Goal: Transaction & Acquisition: Obtain resource

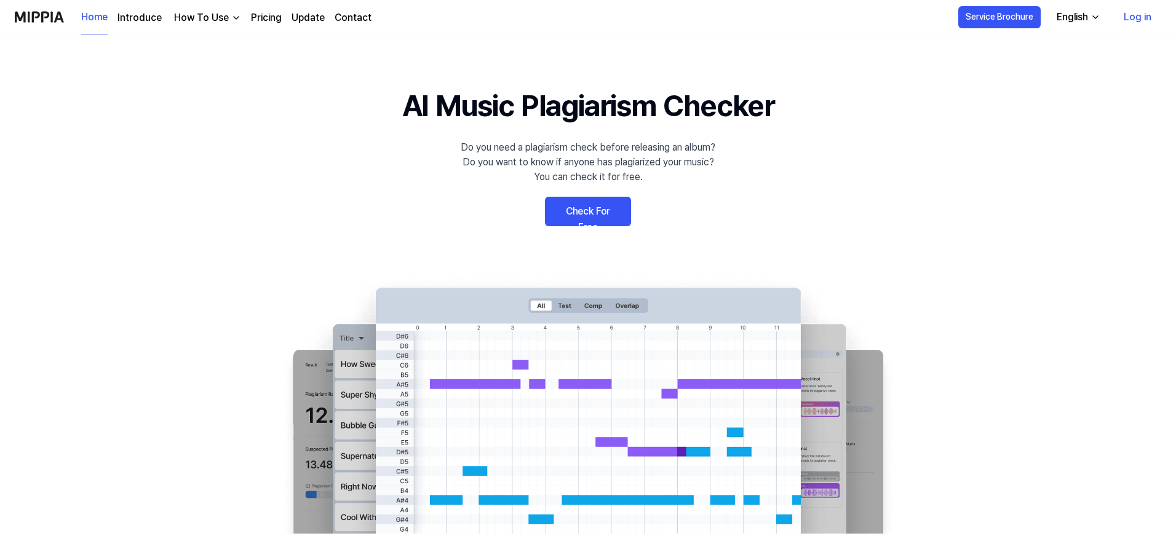
click at [602, 217] on link "Check For Free" at bounding box center [588, 212] width 86 height 30
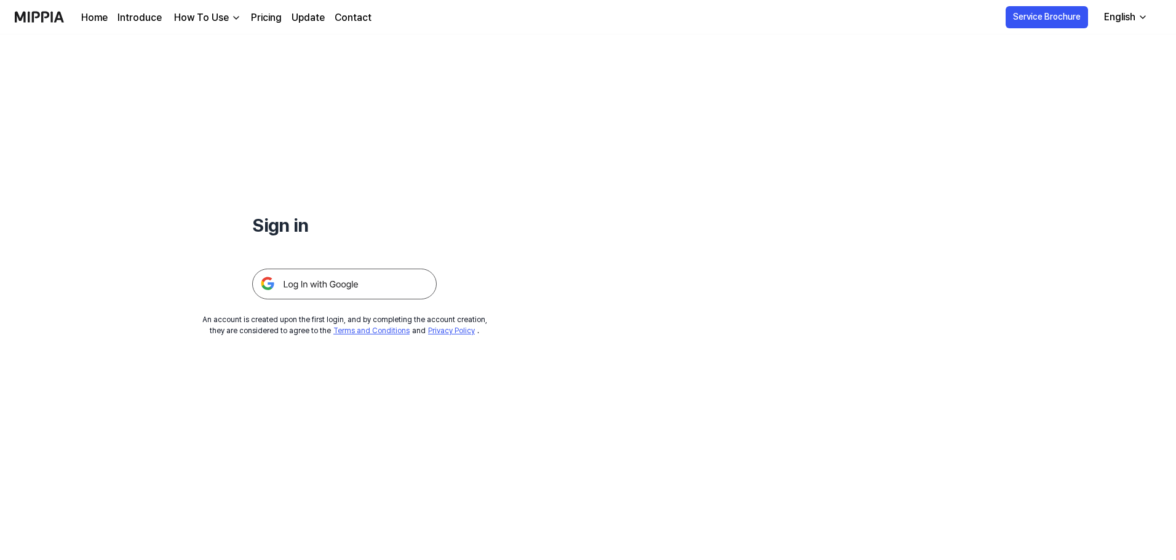
click at [399, 292] on img at bounding box center [344, 284] width 185 height 31
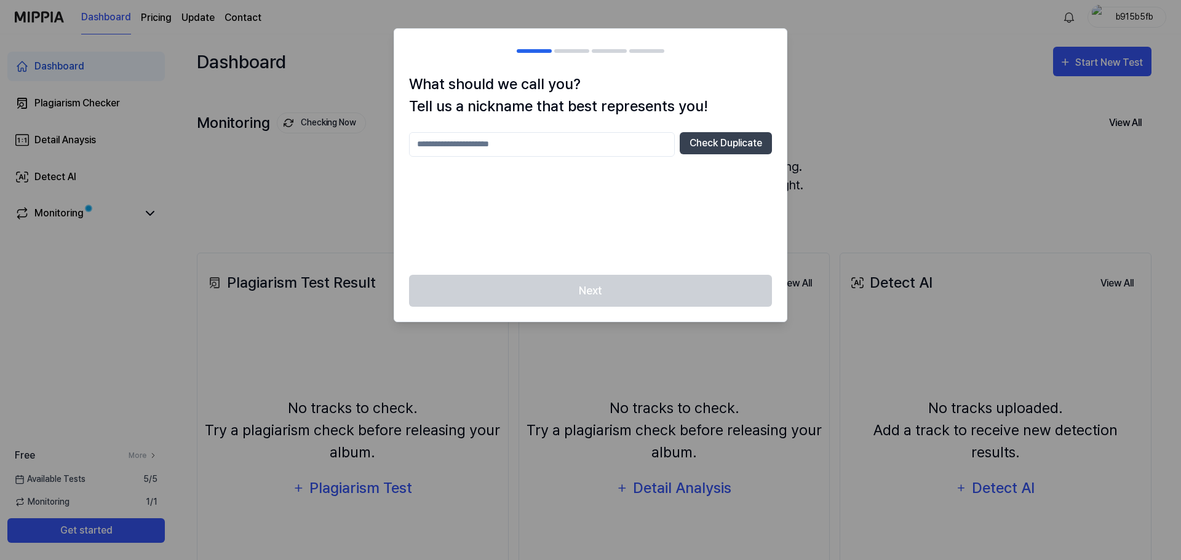
click at [631, 138] on input "text" at bounding box center [542, 144] width 266 height 25
click at [692, 149] on button "Check Duplicate" at bounding box center [726, 143] width 92 height 22
click at [645, 148] on input "text" at bounding box center [542, 144] width 266 height 25
type input "****"
click at [713, 145] on button "Check Duplicate" at bounding box center [726, 143] width 92 height 22
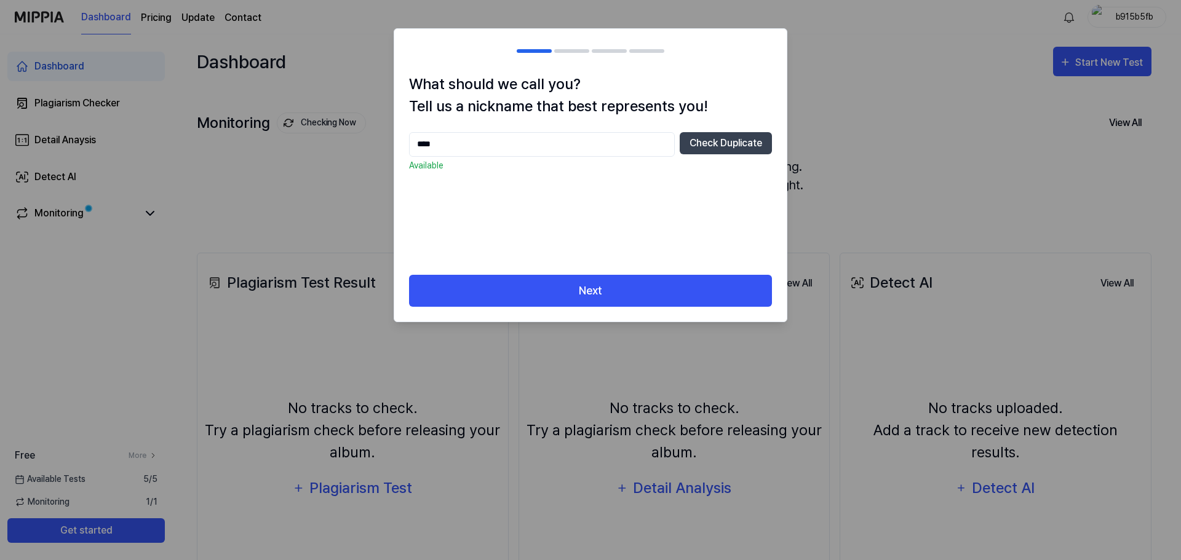
click at [631, 267] on div "What should we call you? Tell us a nickname that best represents you! **** Chec…" at bounding box center [590, 174] width 393 height 202
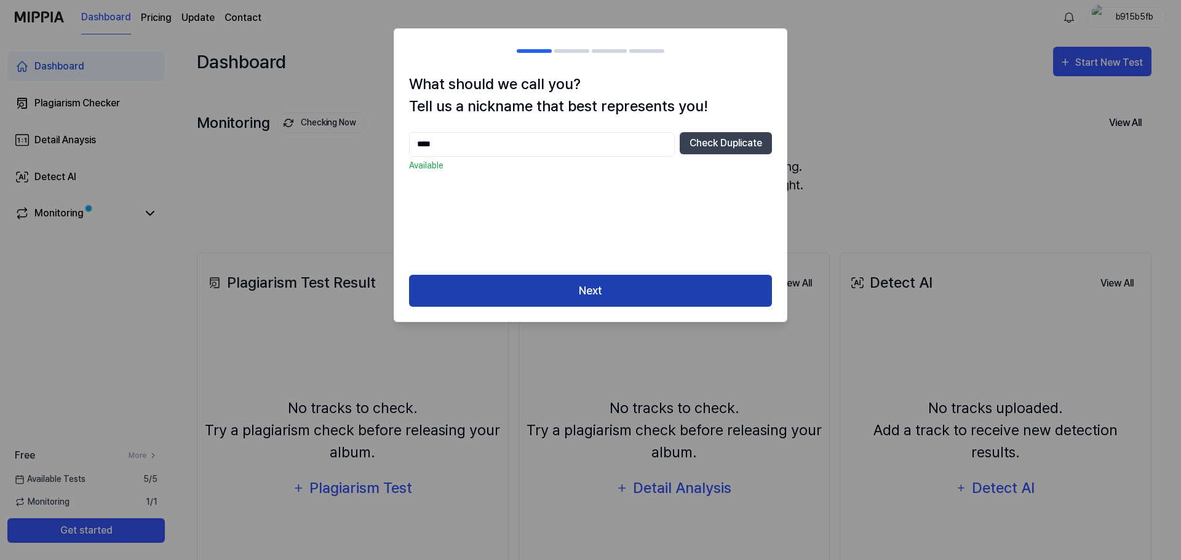
click at [635, 285] on button "Next" at bounding box center [590, 291] width 363 height 33
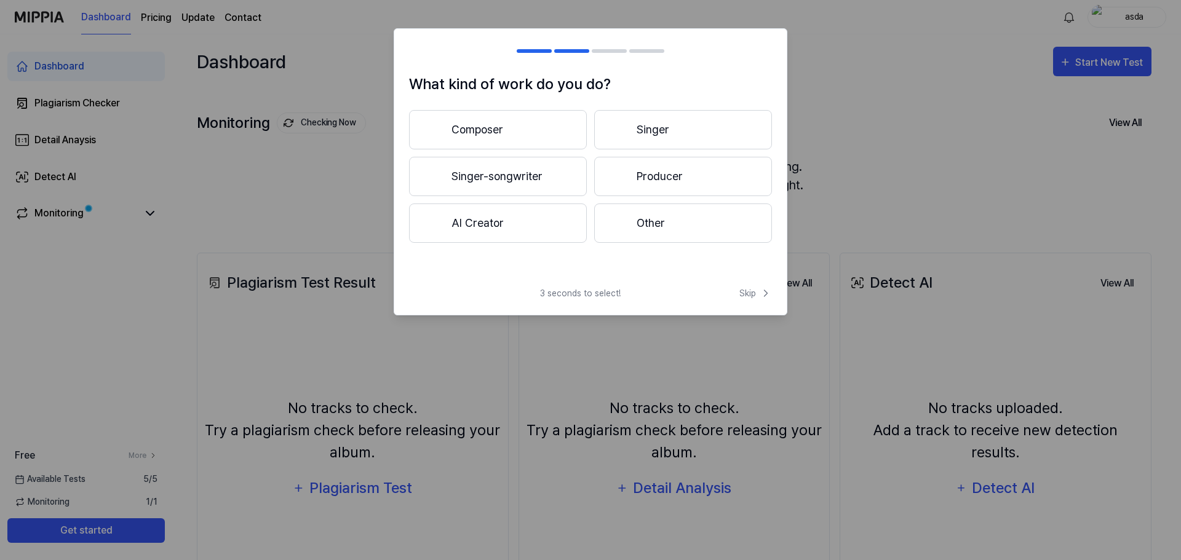
click at [556, 231] on button "AI Creator" at bounding box center [498, 223] width 178 height 39
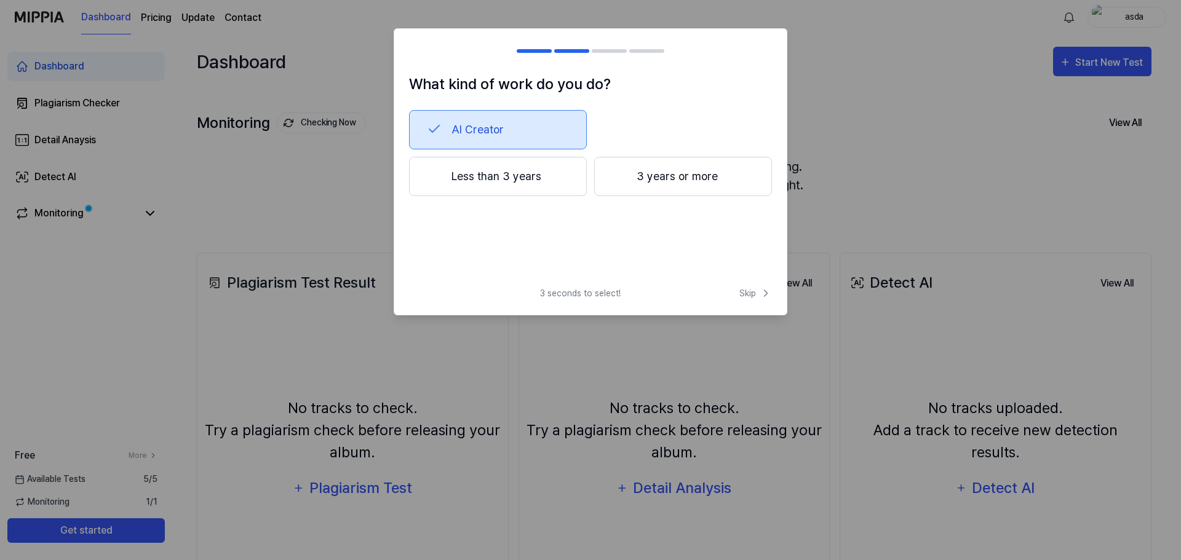
click at [568, 195] on button "Less than 3 years" at bounding box center [498, 176] width 178 height 39
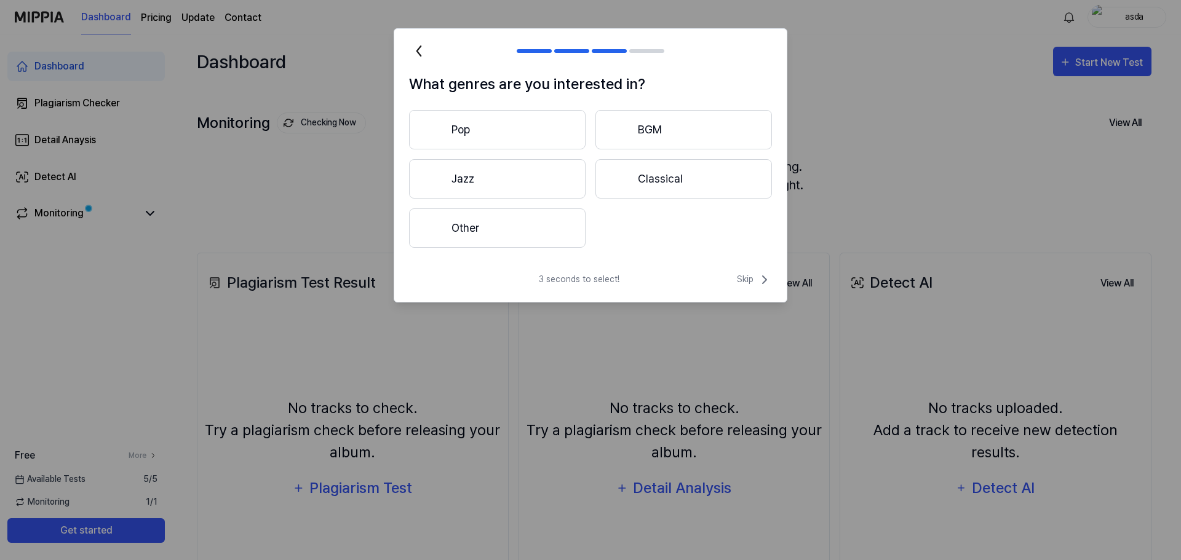
click at [552, 225] on button "Other" at bounding box center [497, 228] width 177 height 39
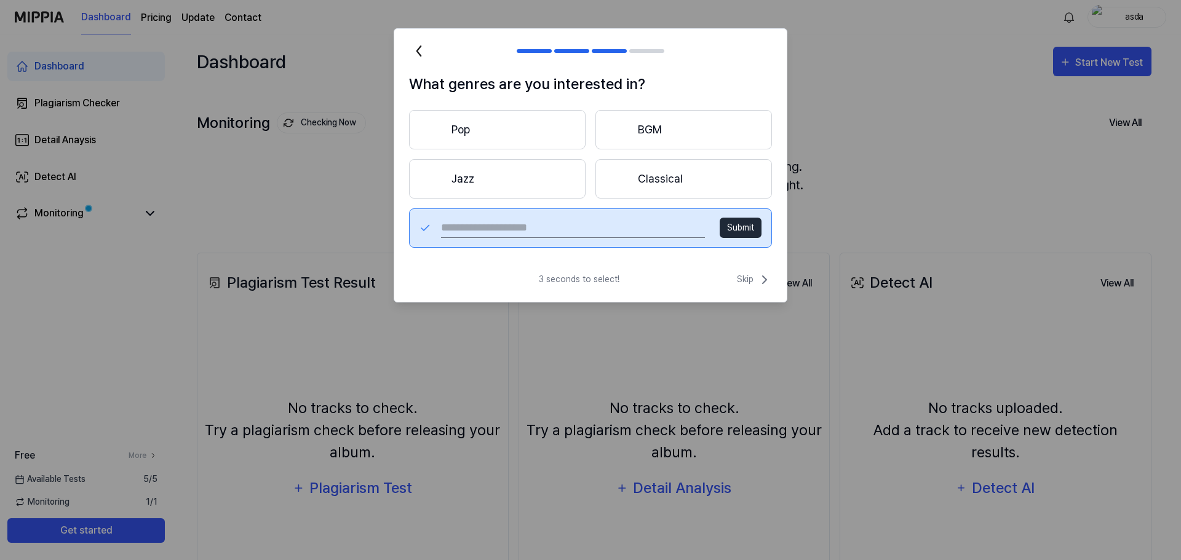
click at [633, 167] on button "Classical" at bounding box center [684, 178] width 177 height 39
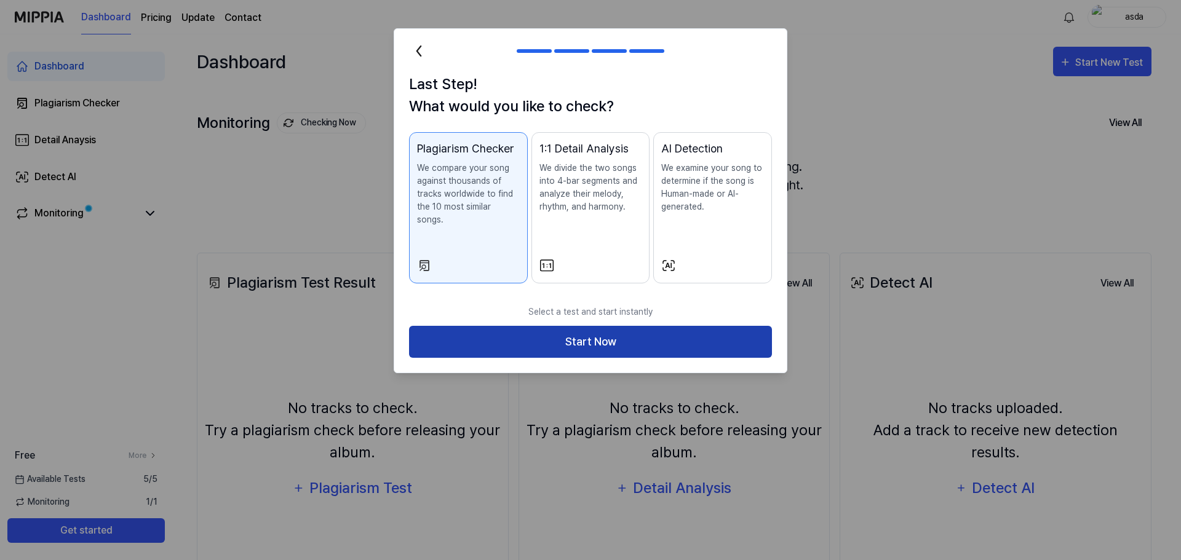
click at [664, 326] on button "Start Now" at bounding box center [590, 342] width 363 height 33
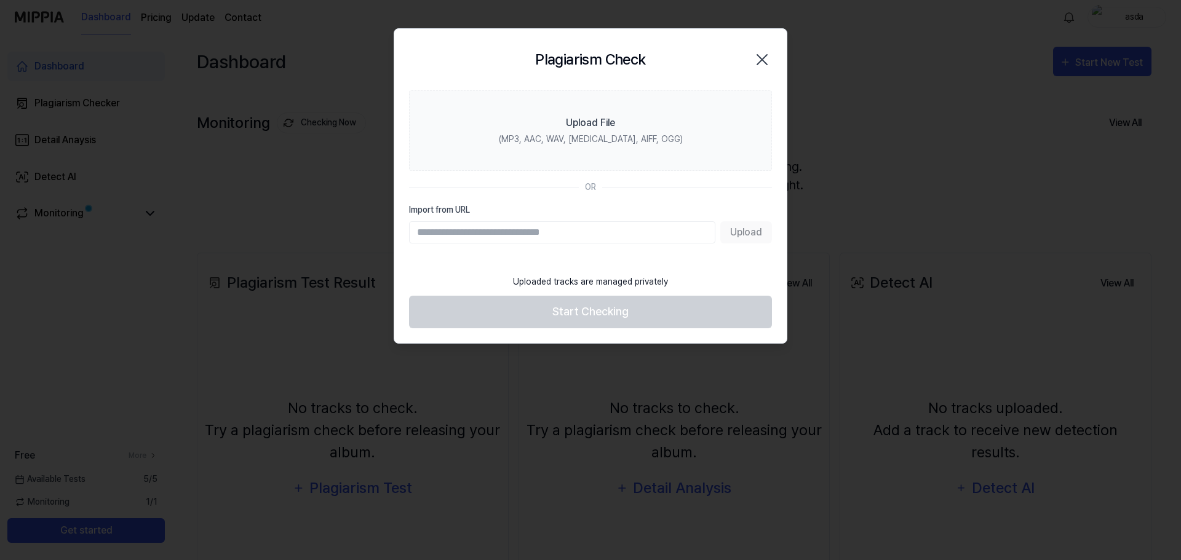
click at [586, 241] on input "Import from URL" at bounding box center [562, 232] width 306 height 22
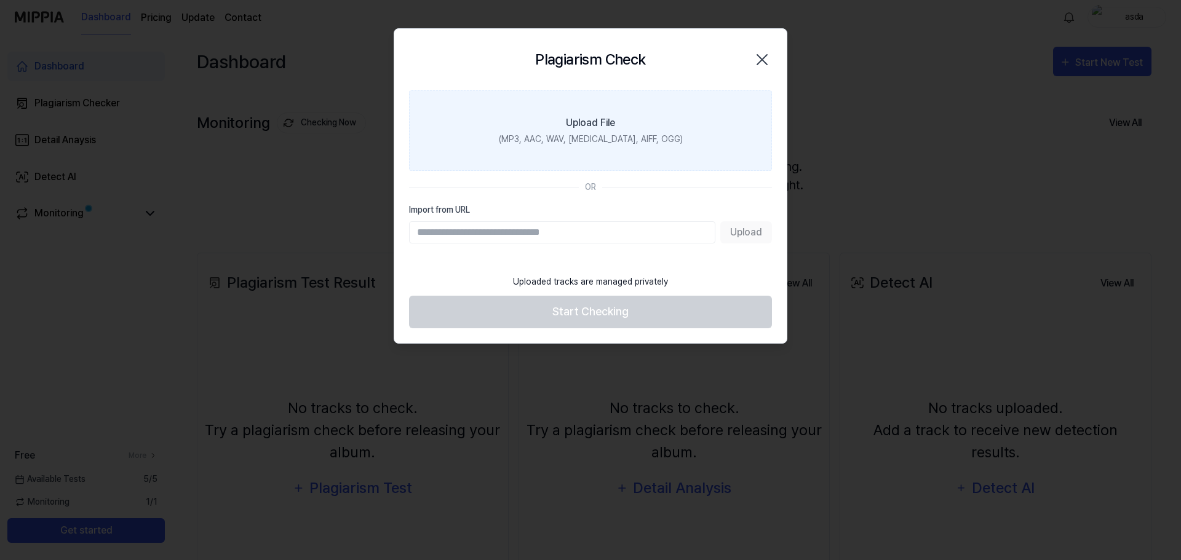
click at [594, 126] on div "Upload File" at bounding box center [590, 123] width 49 height 15
click at [0, 0] on input "Upload File (MP3, AAC, WAV, FLAC, AIFF, OGG)" at bounding box center [0, 0] width 0 height 0
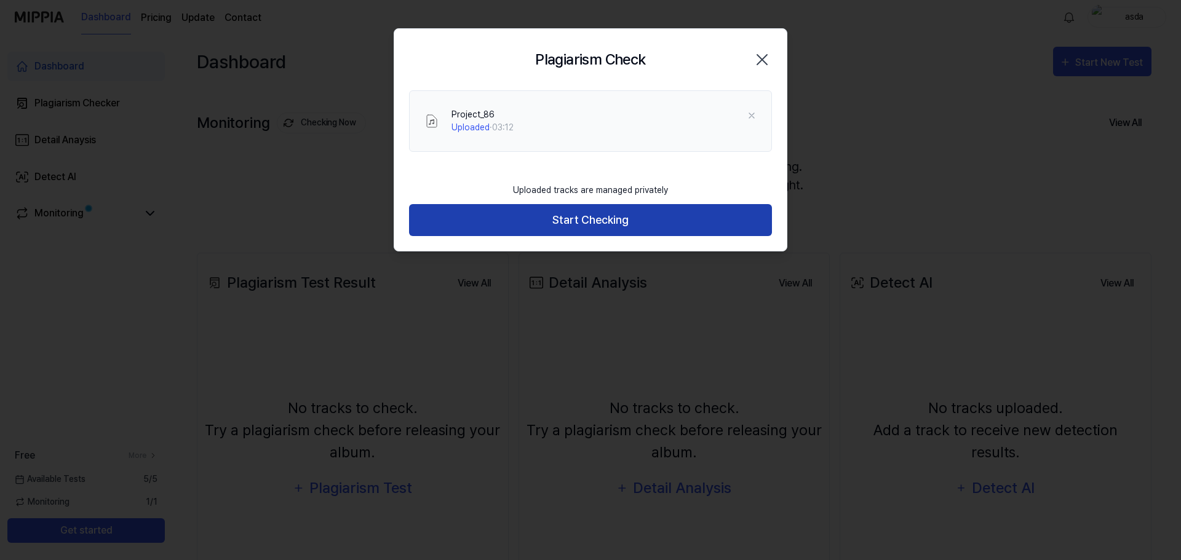
click at [601, 224] on button "Start Checking" at bounding box center [590, 220] width 363 height 33
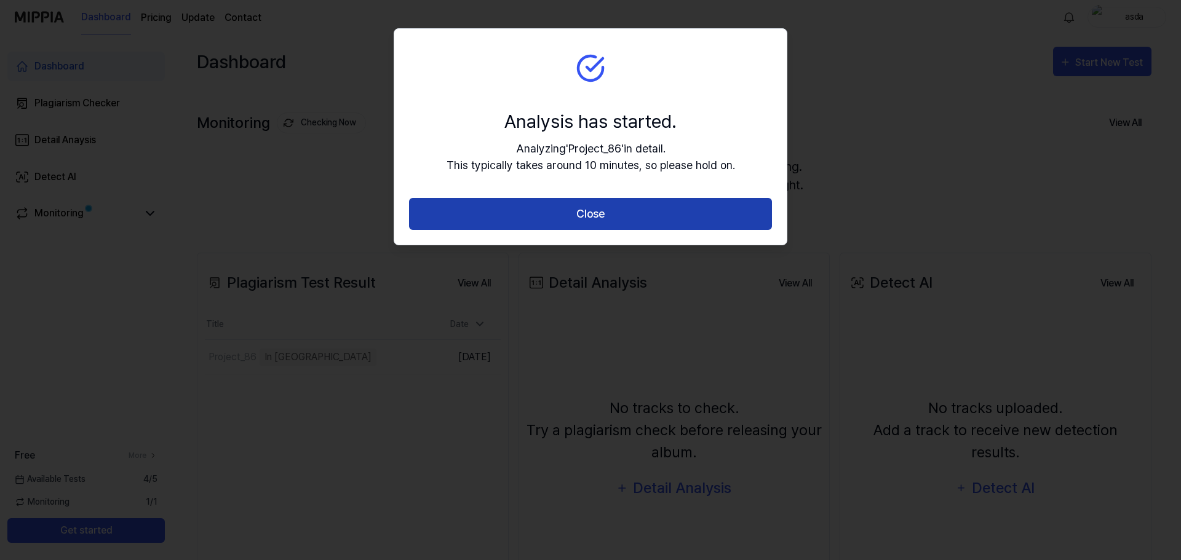
click at [604, 217] on button "Close" at bounding box center [590, 214] width 363 height 33
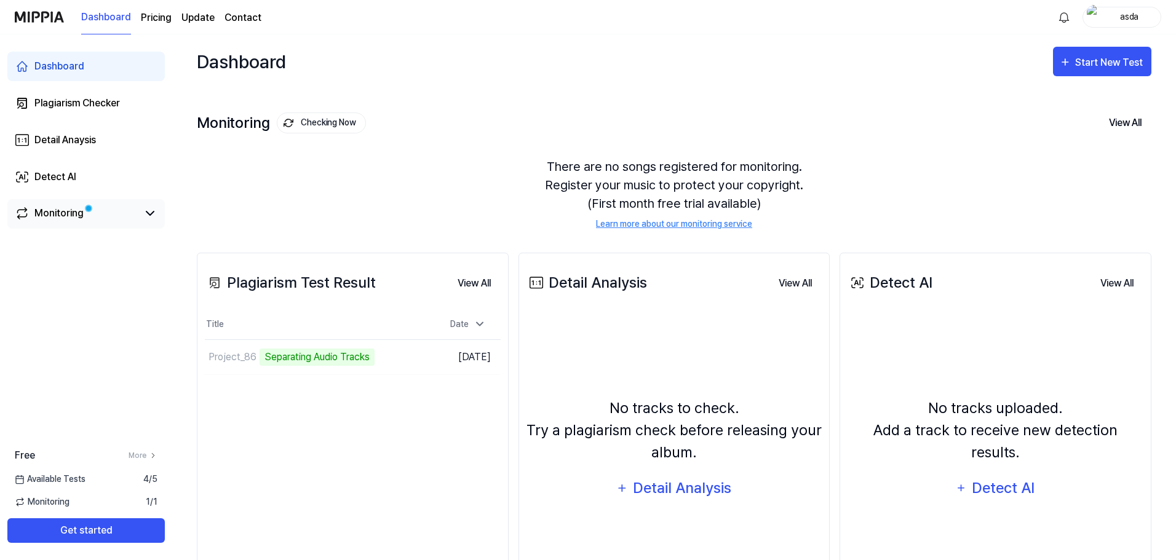
click at [74, 216] on div "Monitoring" at bounding box center [58, 213] width 49 height 15
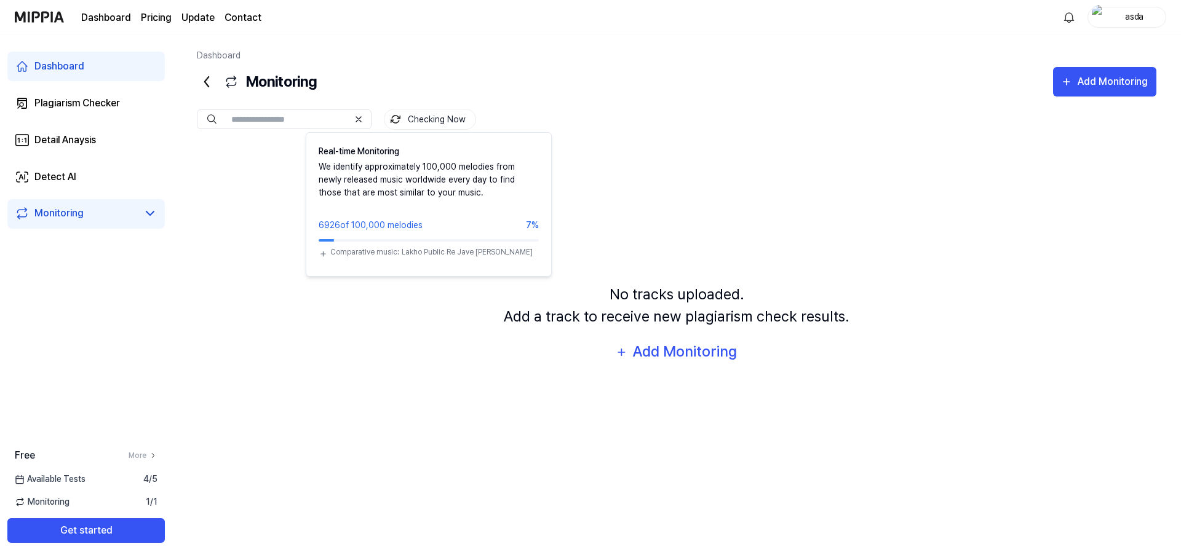
click at [429, 113] on button "Checking Now" at bounding box center [430, 119] width 92 height 21
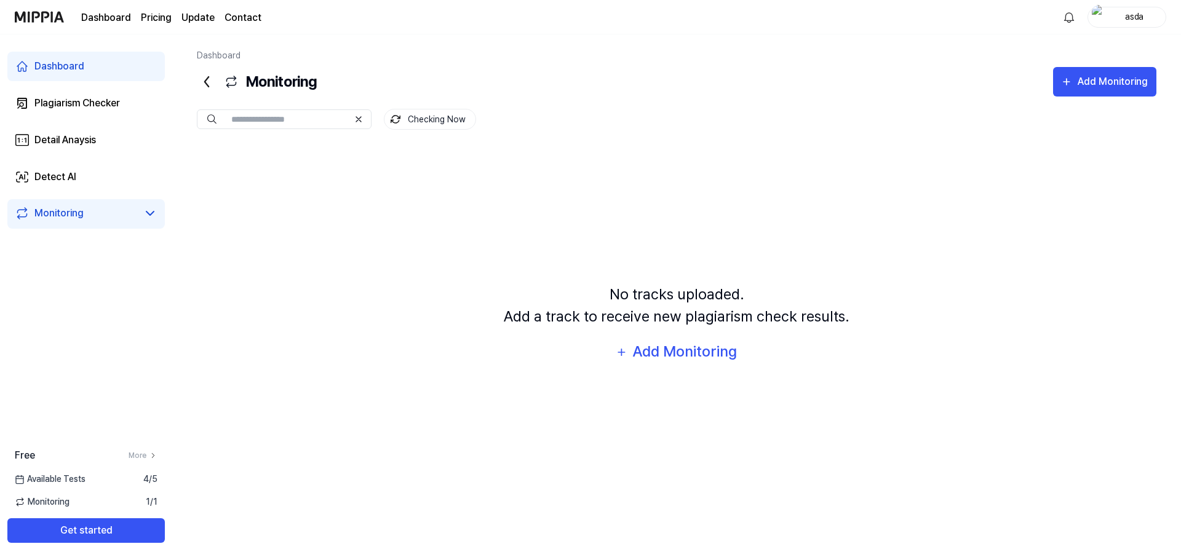
click at [115, 210] on link "Monitoring" at bounding box center [76, 213] width 123 height 15
click at [150, 215] on icon at bounding box center [149, 214] width 7 height 4
click at [150, 215] on icon at bounding box center [150, 213] width 15 height 15
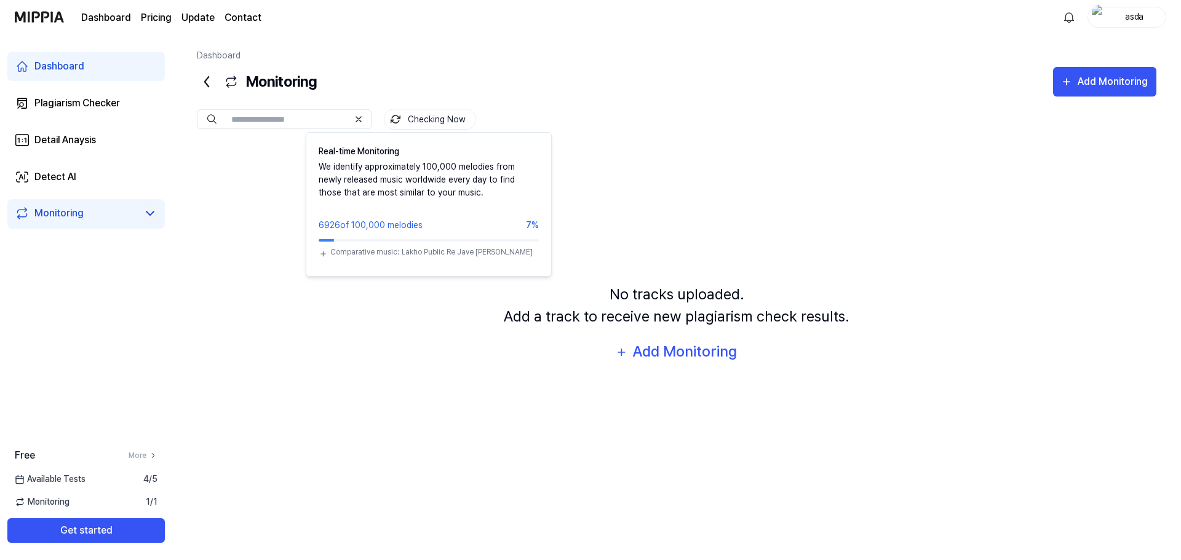
click at [423, 118] on button "Checking Now" at bounding box center [430, 119] width 92 height 21
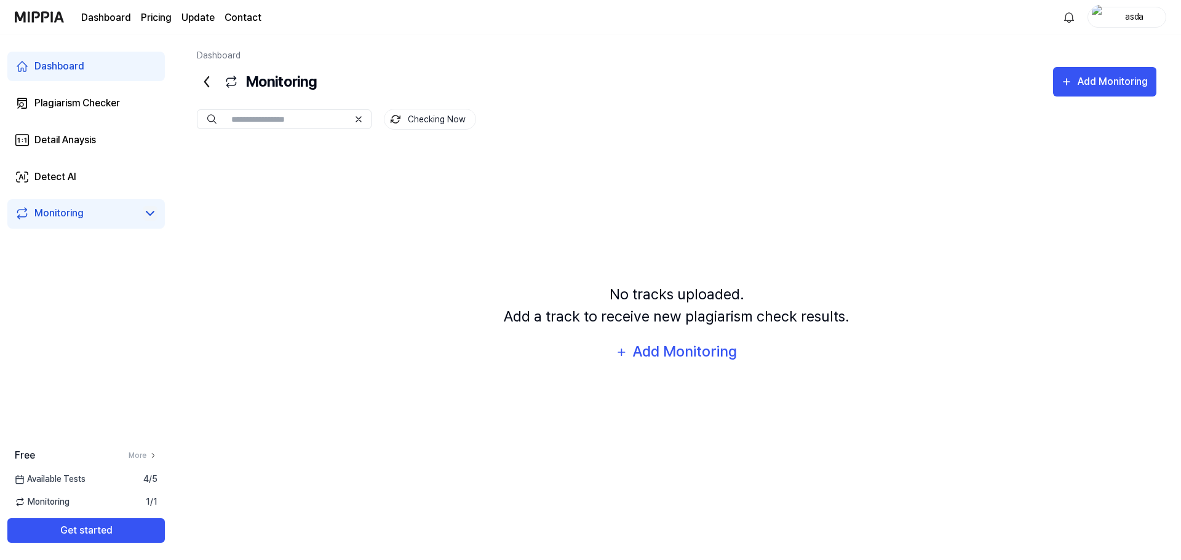
click at [423, 118] on button "Checking Now" at bounding box center [430, 119] width 92 height 21
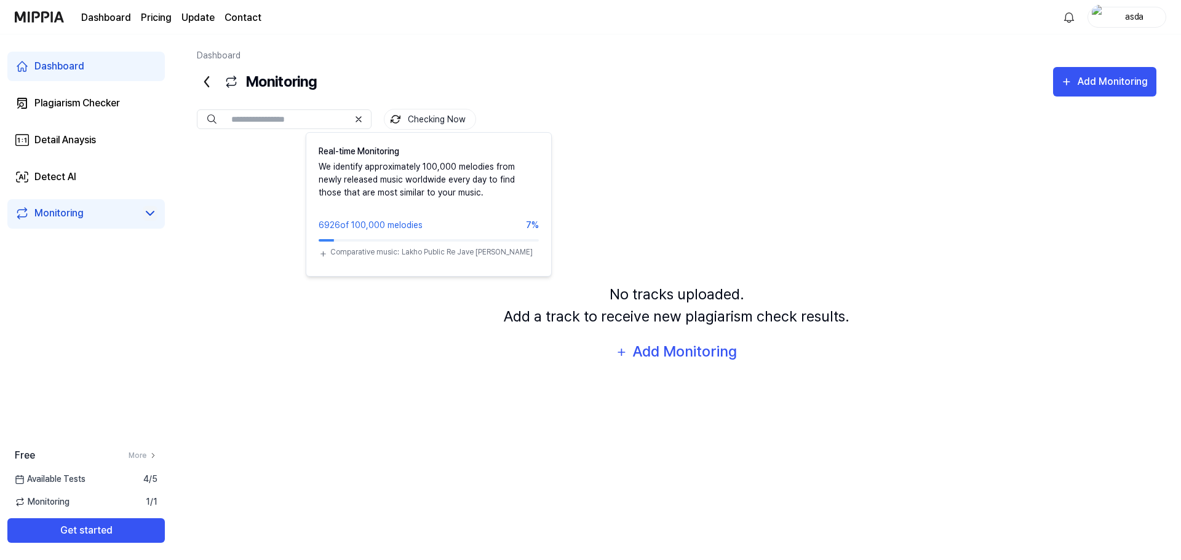
click at [423, 118] on button "Checking Now" at bounding box center [430, 119] width 92 height 21
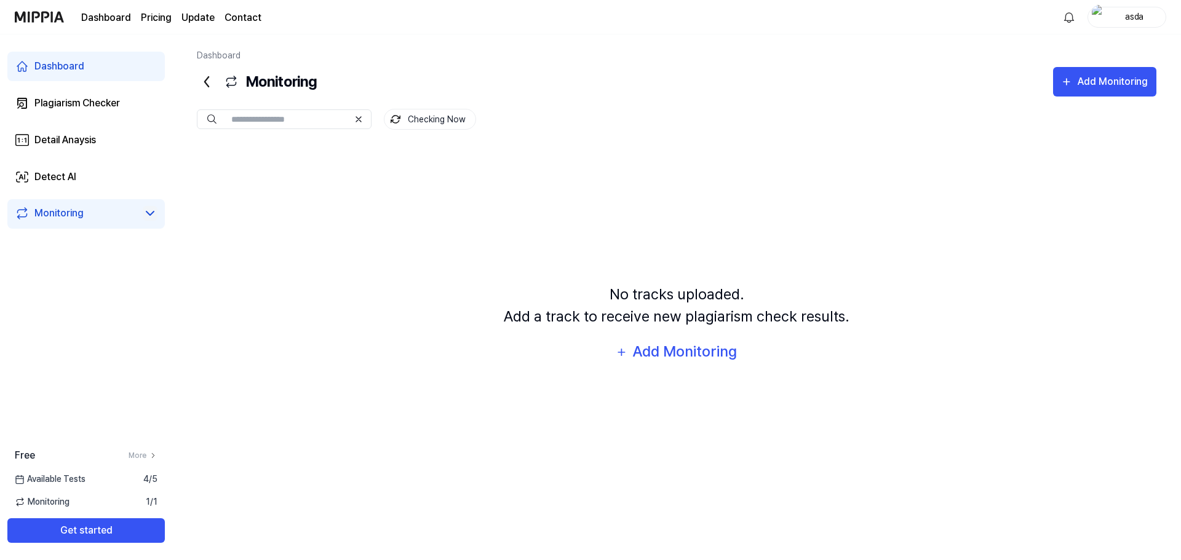
click at [95, 61] on link "Dashboard" at bounding box center [85, 67] width 157 height 30
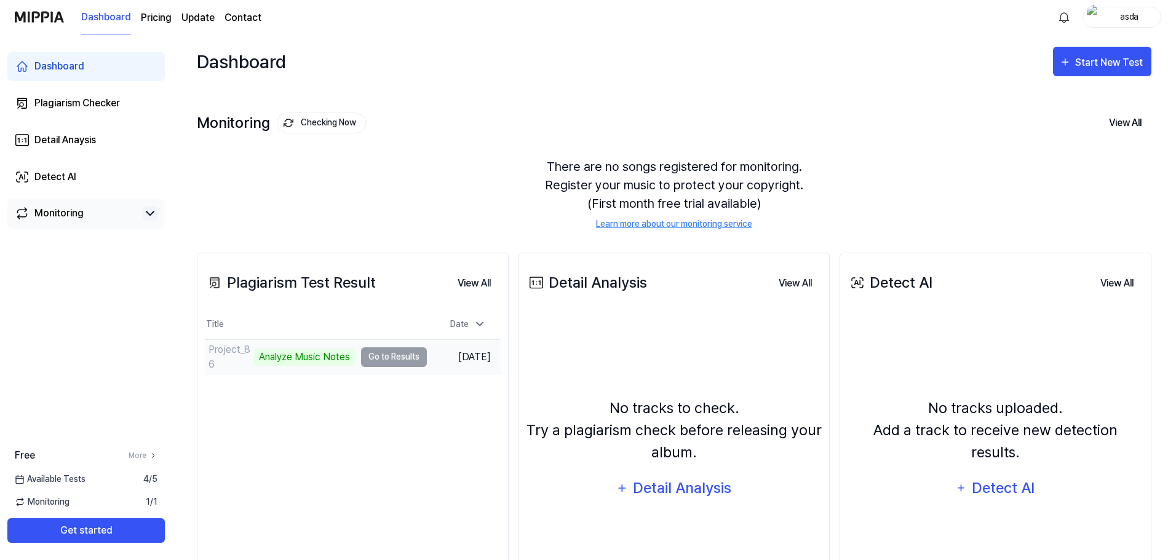
click at [369, 368] on td "Project_86 Analyze Music Notes Go to Results" at bounding box center [316, 357] width 222 height 34
click at [369, 356] on td "Project_86 Analyze Music Notes Go to Results" at bounding box center [316, 357] width 222 height 34
click at [44, 201] on div "Monitoring" at bounding box center [85, 214] width 157 height 30
click at [44, 207] on div "Monitoring" at bounding box center [58, 213] width 49 height 15
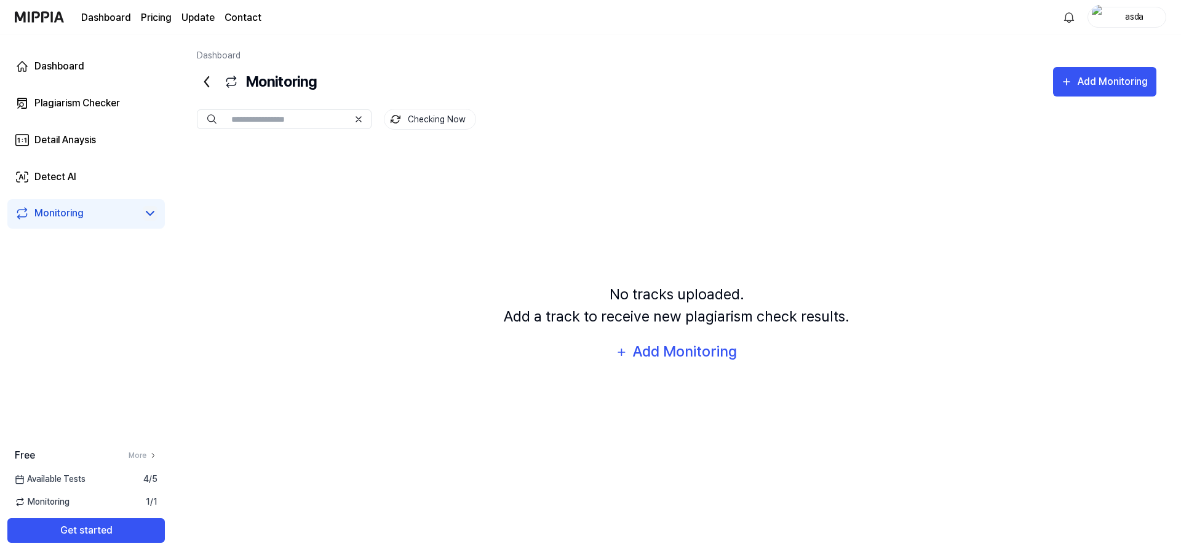
click at [92, 472] on div "Free More Available Tests 4 / 5 Monitoring 1 / 1 Get started" at bounding box center [86, 495] width 172 height 95
click at [105, 229] on div "Dashboard Plagiarism Checker Detail Anaysis Detect AI Monitoring" at bounding box center [86, 140] width 172 height 212
click at [106, 215] on link "Monitoring" at bounding box center [76, 213] width 123 height 15
click at [145, 216] on icon at bounding box center [150, 213] width 15 height 15
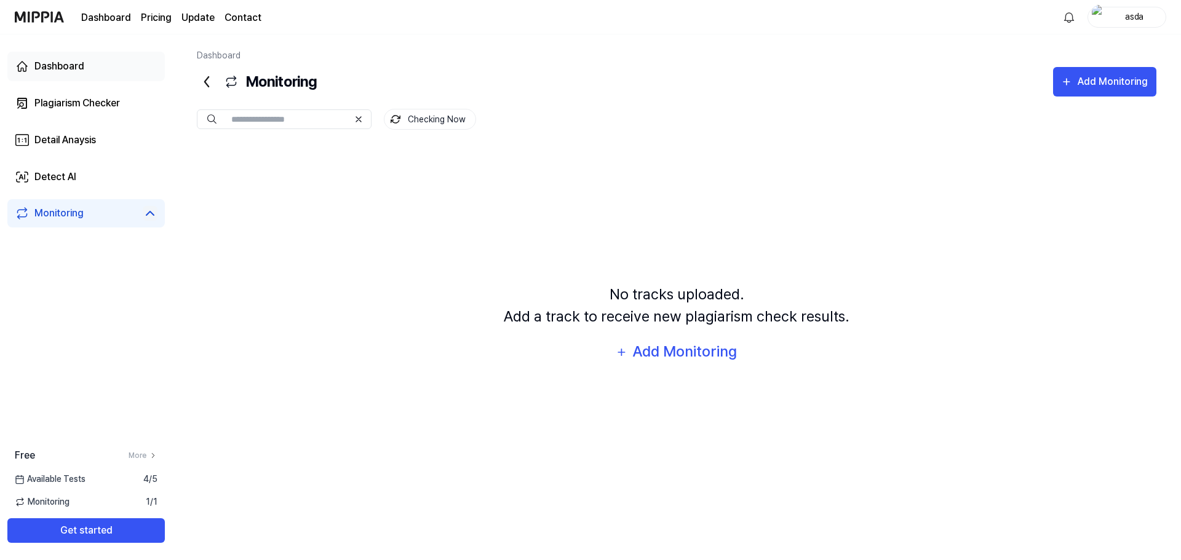
click at [89, 60] on link "Dashboard" at bounding box center [85, 67] width 157 height 30
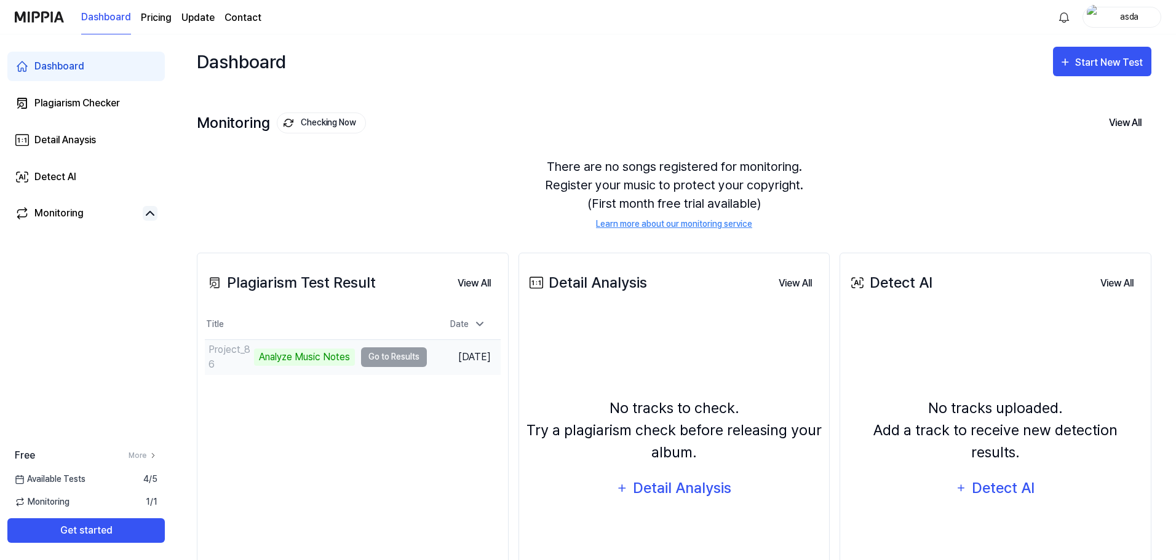
click at [373, 362] on td "Project_86 Analyze Music Notes Go to Results" at bounding box center [316, 357] width 222 height 34
click at [309, 361] on div "Analyze Music Notes" at bounding box center [304, 357] width 101 height 17
click at [130, 223] on div "Monitoring" at bounding box center [85, 214] width 157 height 30
click at [118, 215] on link "Monitoring" at bounding box center [76, 213] width 123 height 15
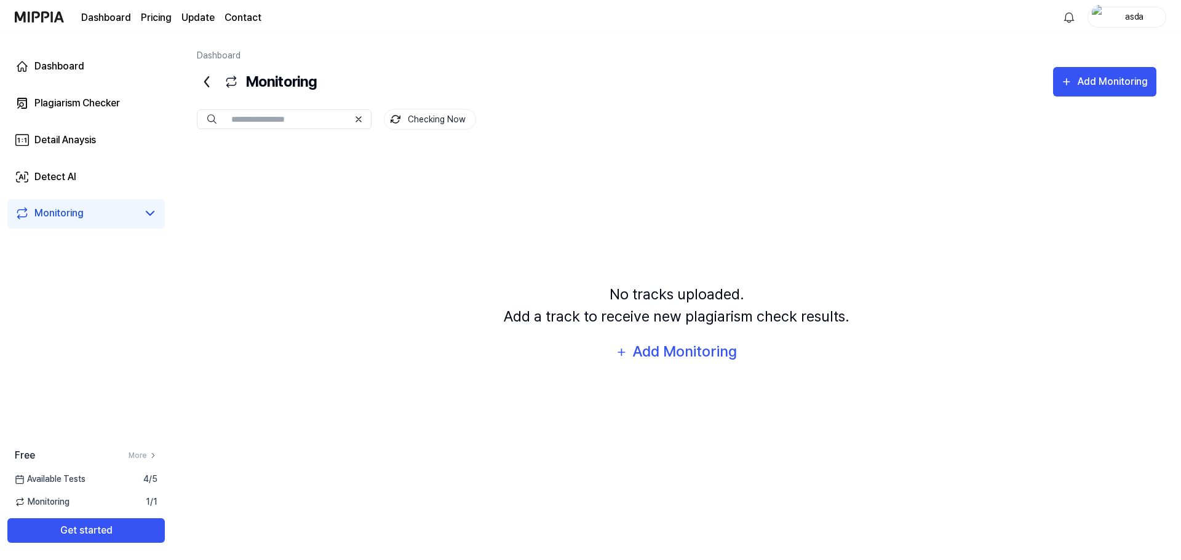
click at [66, 214] on div "Monitoring" at bounding box center [58, 213] width 49 height 15
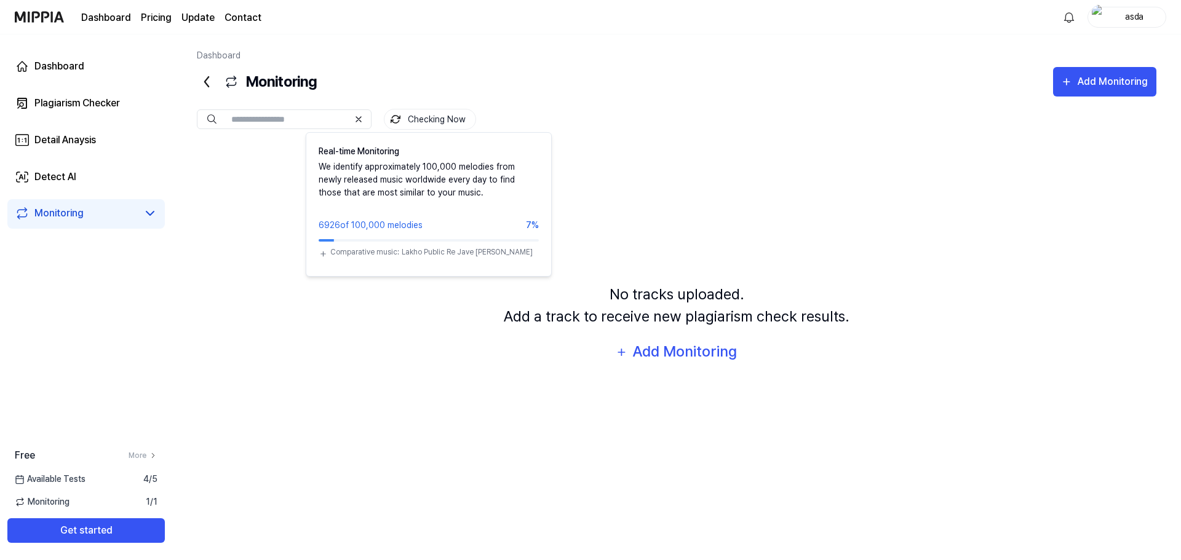
click at [429, 126] on button "Checking Now" at bounding box center [430, 119] width 92 height 21
click at [429, 113] on button "Checking Now" at bounding box center [430, 119] width 92 height 21
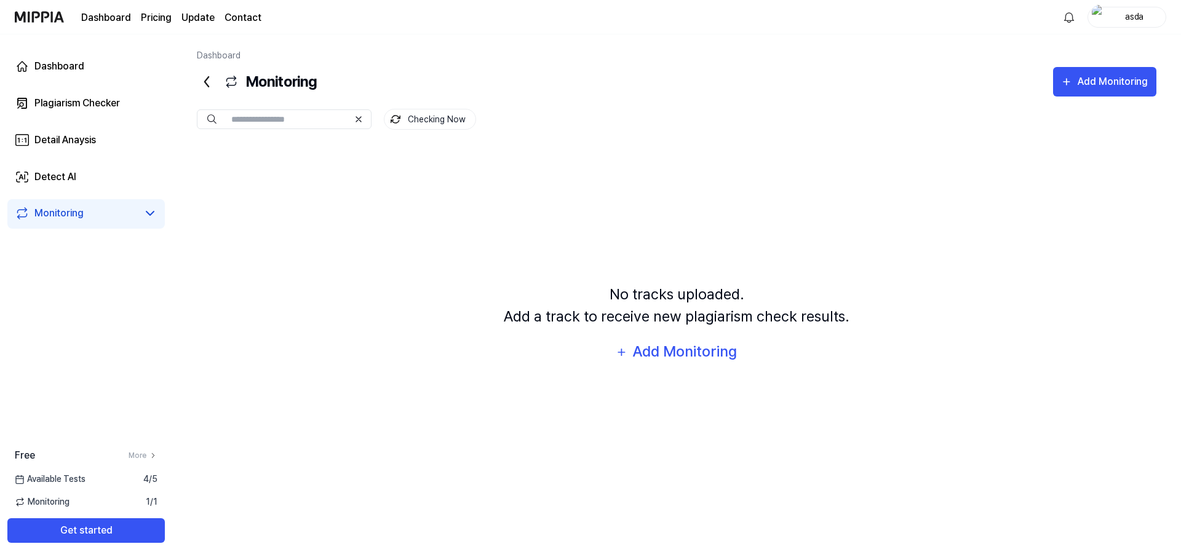
click at [429, 116] on button "Checking Now" at bounding box center [430, 119] width 92 height 21
click at [81, 65] on div "Dashboard" at bounding box center [59, 66] width 50 height 15
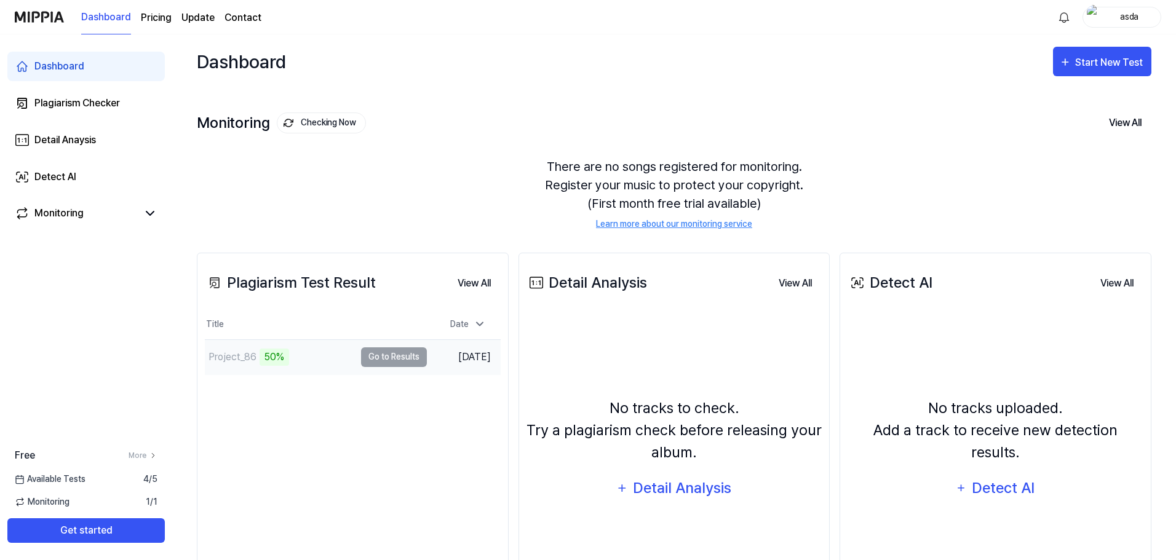
click at [264, 355] on div "50%" at bounding box center [275, 357] width 30 height 17
click at [58, 208] on div "Monitoring" at bounding box center [58, 213] width 49 height 15
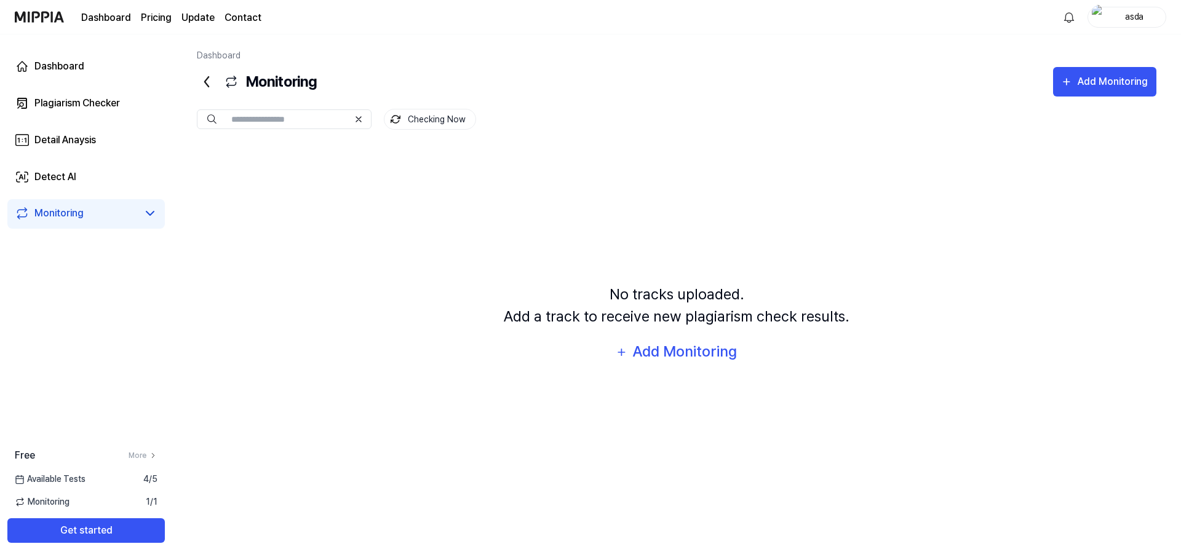
click at [81, 87] on div "Dashboard Plagiarism Checker Detail Anaysis Detect AI Monitoring" at bounding box center [86, 140] width 172 height 212
click at [75, 92] on link "Plagiarism Checker" at bounding box center [85, 104] width 157 height 30
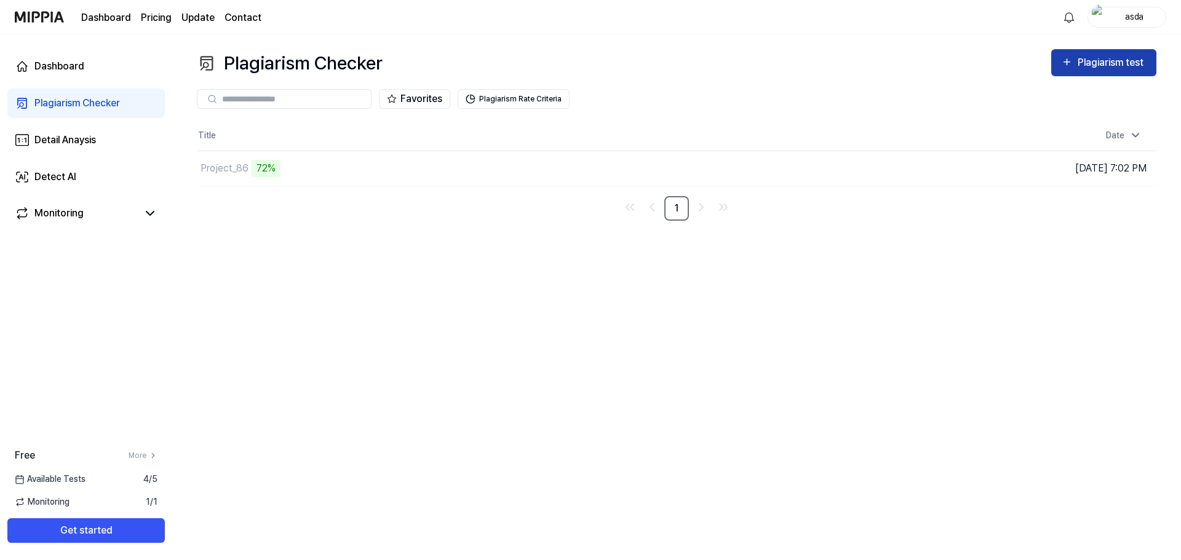
click at [1088, 66] on div "Plagiarism test" at bounding box center [1112, 63] width 69 height 16
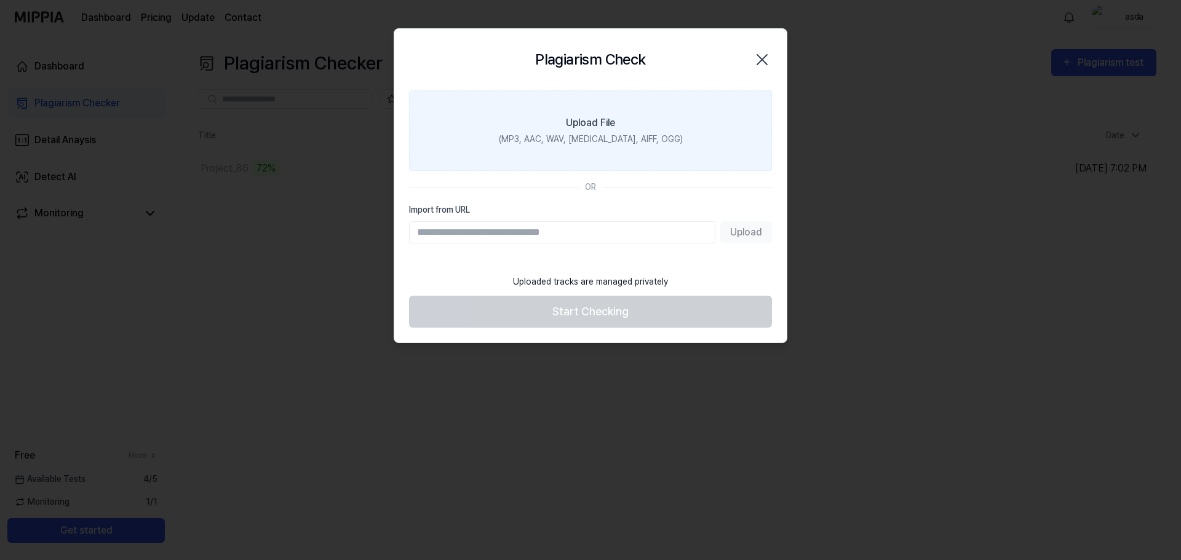
click at [615, 148] on label "Upload File (MP3, AAC, WAV, FLAC, AIFF, OGG)" at bounding box center [590, 130] width 363 height 81
click at [0, 0] on input "Upload File (MP3, AAC, WAV, FLAC, AIFF, OGG)" at bounding box center [0, 0] width 0 height 0
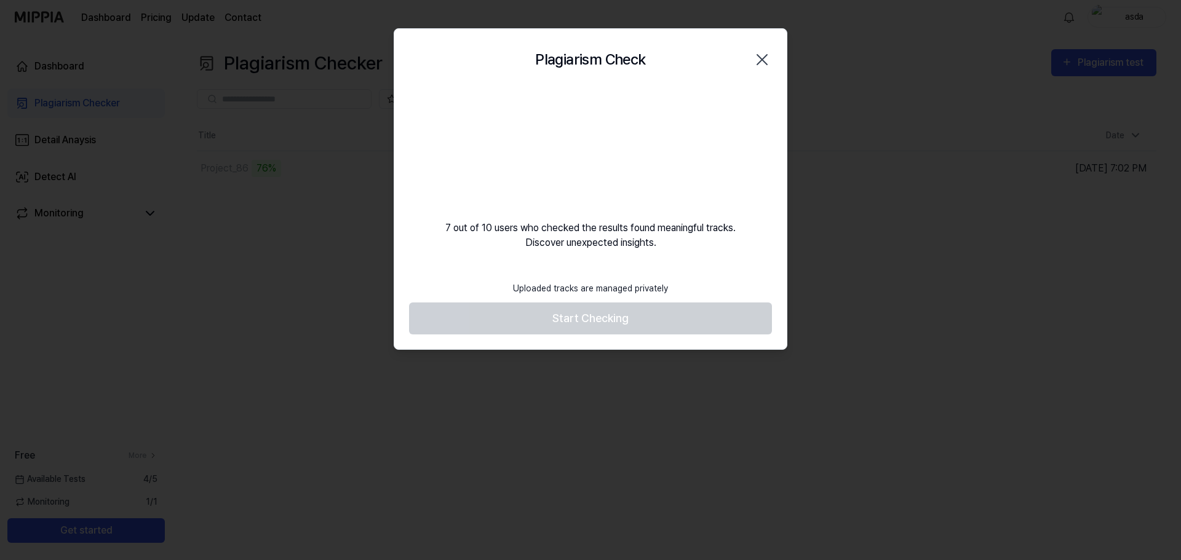
click at [436, 220] on div "7 out of 10 users who checked the results found meaningful tracks. Discover une…" at bounding box center [590, 170] width 393 height 160
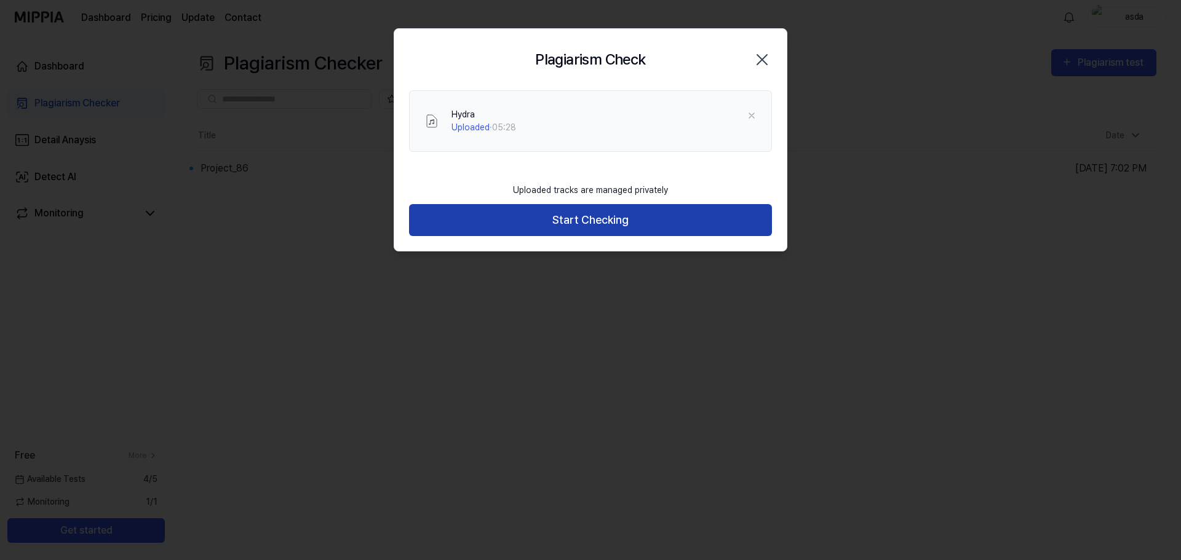
click at [538, 225] on button "Start Checking" at bounding box center [590, 220] width 363 height 33
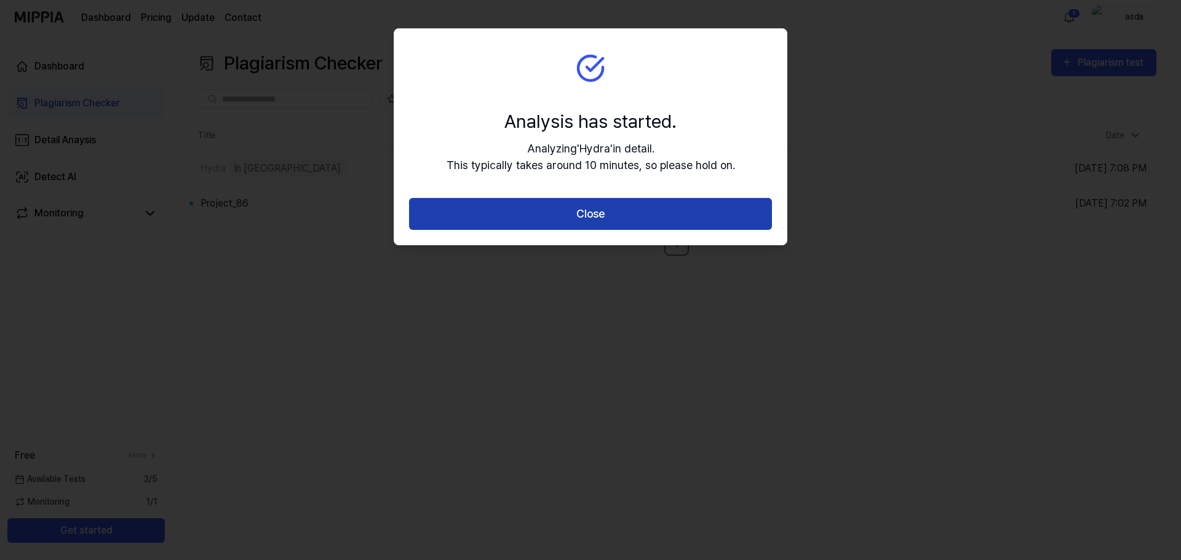
click at [627, 220] on button "Close" at bounding box center [590, 214] width 363 height 33
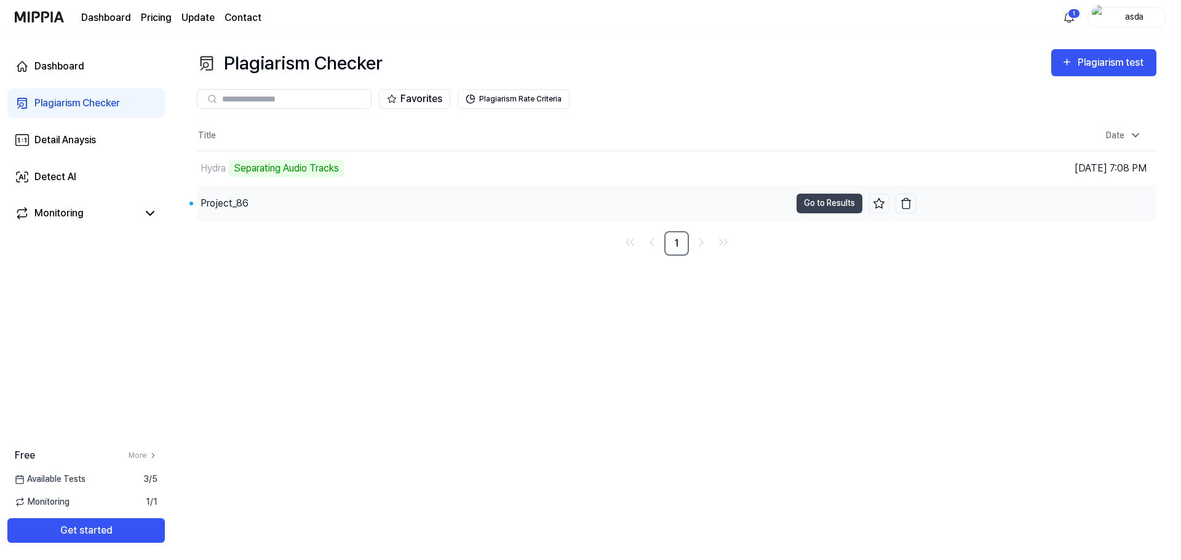
click at [261, 193] on div "Project_86" at bounding box center [494, 203] width 594 height 34
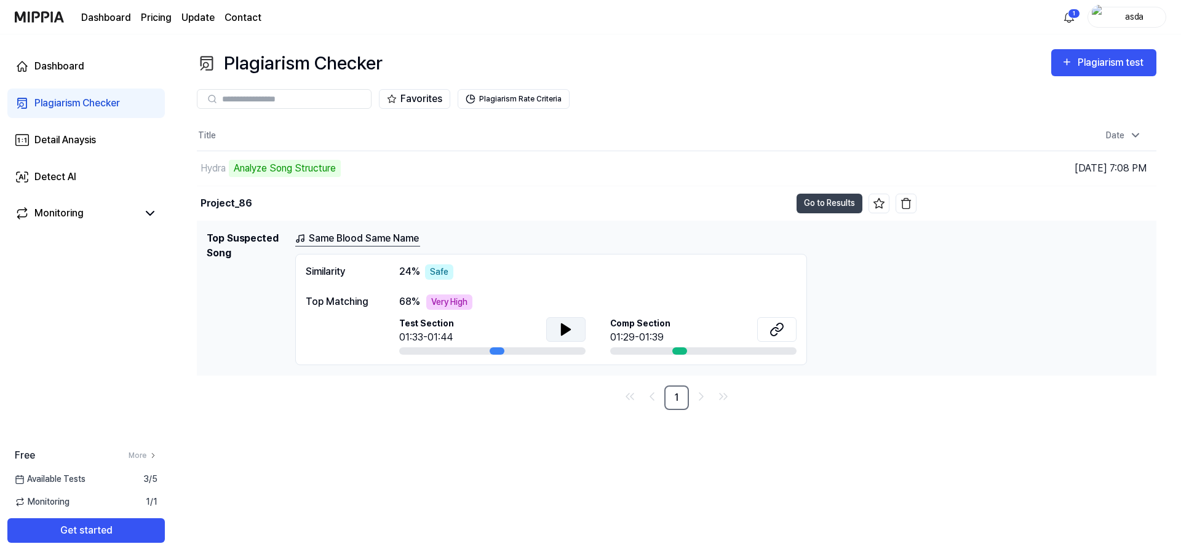
click at [564, 337] on icon at bounding box center [566, 329] width 15 height 15
click at [776, 336] on icon at bounding box center [777, 329] width 15 height 15
click at [554, 324] on button at bounding box center [565, 329] width 39 height 25
click at [513, 353] on div at bounding box center [492, 351] width 186 height 7
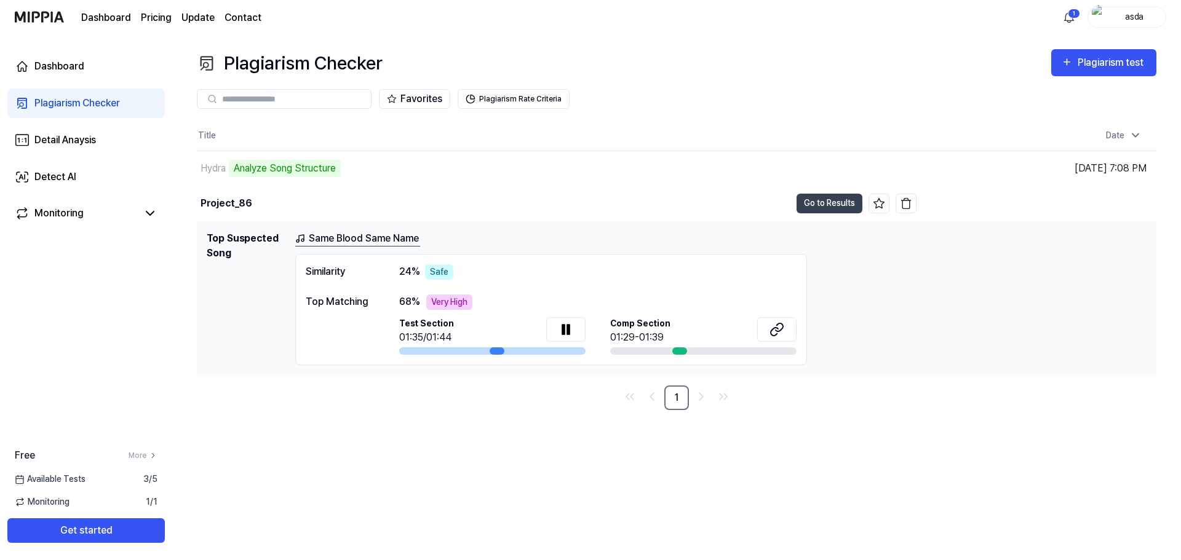
drag, startPoint x: 490, startPoint y: 355, endPoint x: 455, endPoint y: 353, distance: 35.7
click at [459, 351] on div "Similarity 24 % Safe Top Matching 68 % Very High Test Section 01:35/01:44 Comp …" at bounding box center [551, 309] width 512 height 111
click at [455, 353] on div at bounding box center [492, 351] width 186 height 7
click at [560, 333] on icon at bounding box center [566, 329] width 15 height 15
click at [708, 401] on icon "Go to next page" at bounding box center [701, 396] width 15 height 15
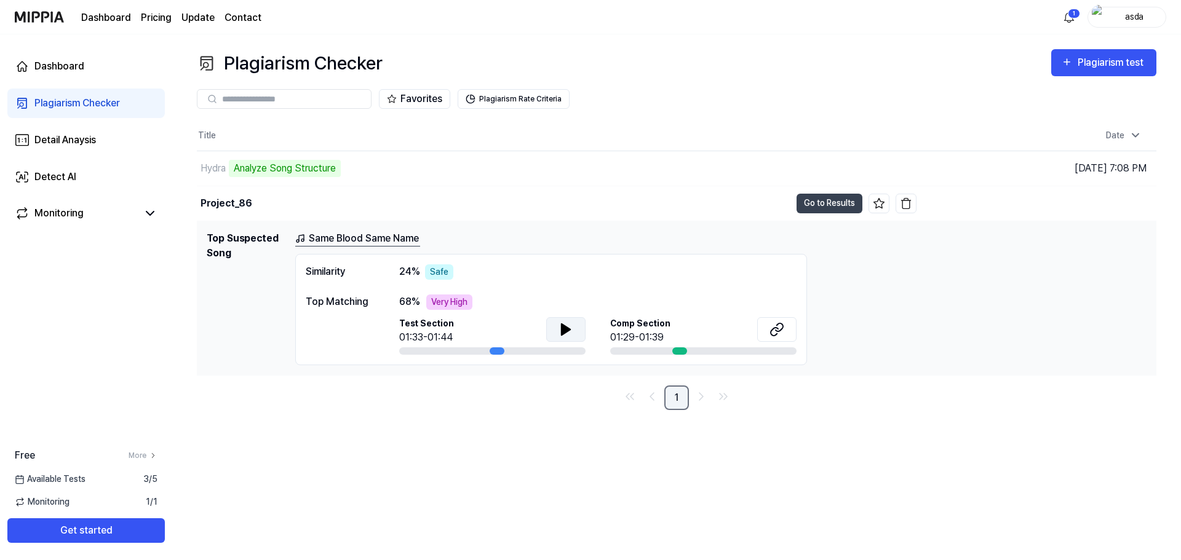
click at [677, 401] on link "1" at bounding box center [676, 398] width 25 height 25
click at [329, 276] on div "Similarity" at bounding box center [340, 272] width 69 height 15
click at [335, 241] on link "Same Blood Same Name" at bounding box center [357, 238] width 125 height 15
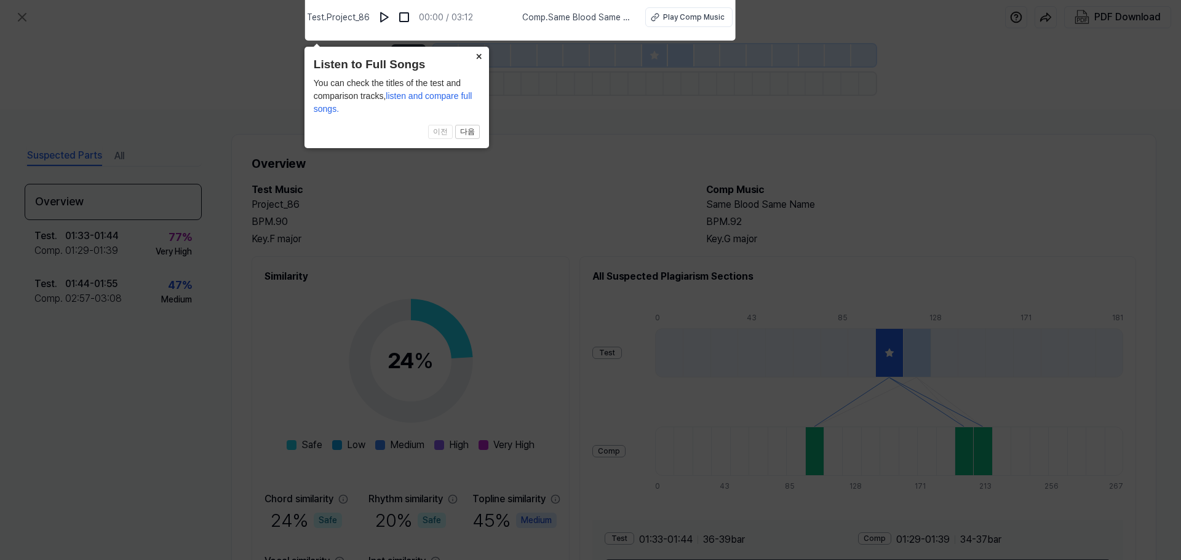
click at [779, 170] on icon at bounding box center [590, 277] width 1181 height 567
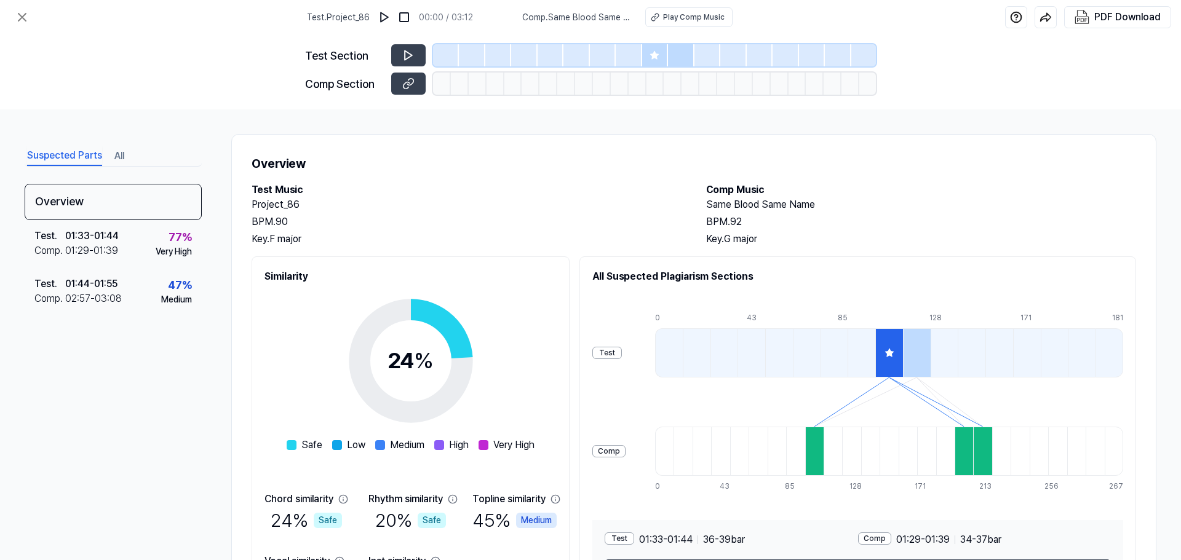
click at [903, 351] on div at bounding box center [889, 353] width 28 height 49
click at [919, 349] on div at bounding box center [917, 353] width 28 height 49
click at [903, 354] on div at bounding box center [889, 353] width 28 height 49
click at [457, 59] on div at bounding box center [446, 55] width 26 height 22
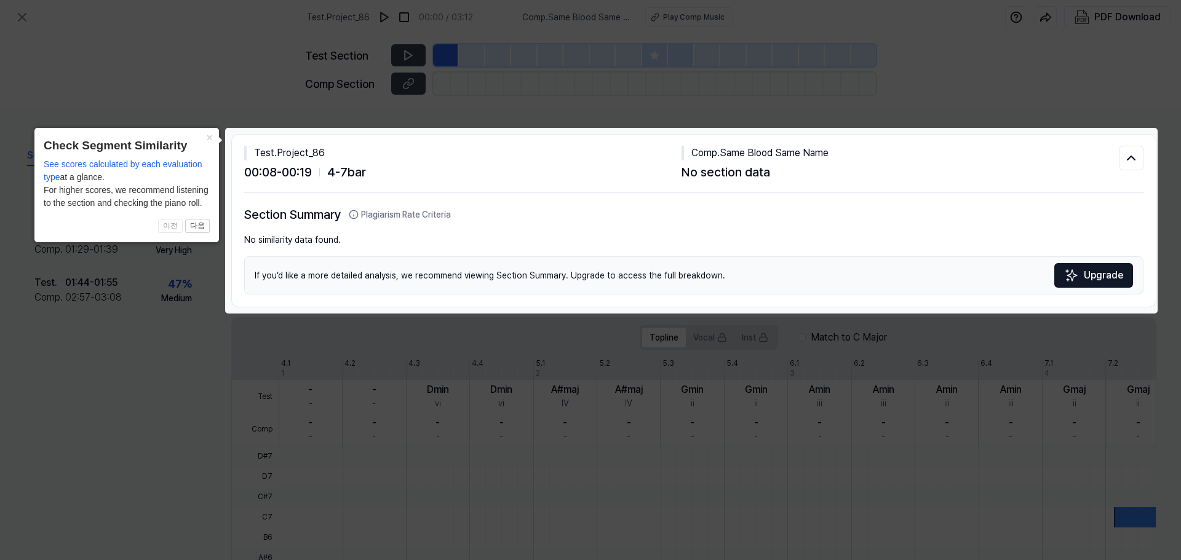
click at [455, 74] on icon at bounding box center [590, 280] width 1181 height 560
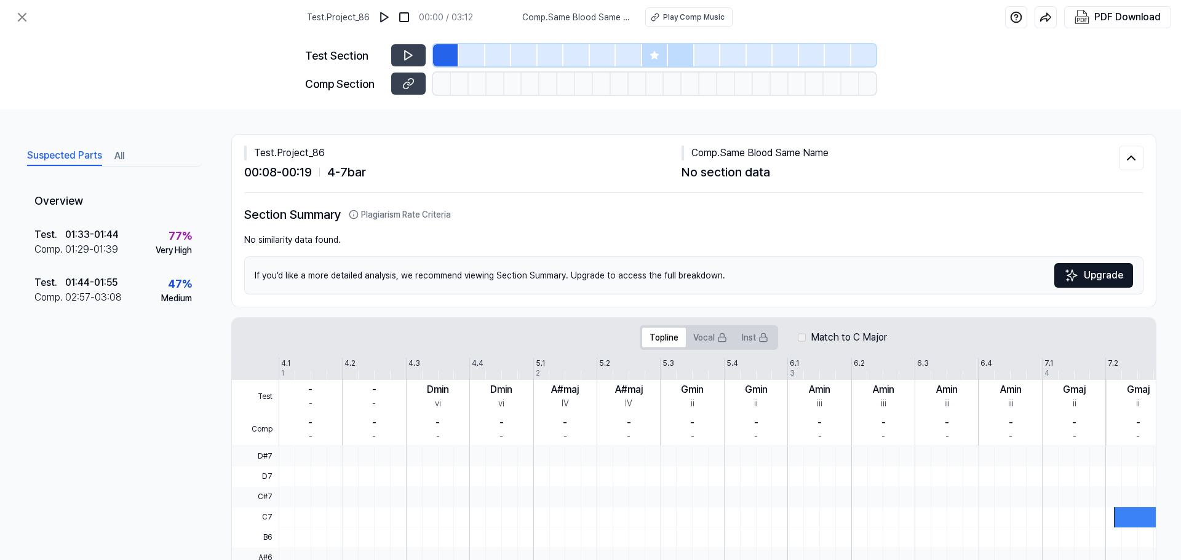
click at [509, 60] on div at bounding box center [498, 55] width 26 height 22
click at [517, 57] on div at bounding box center [524, 55] width 26 height 22
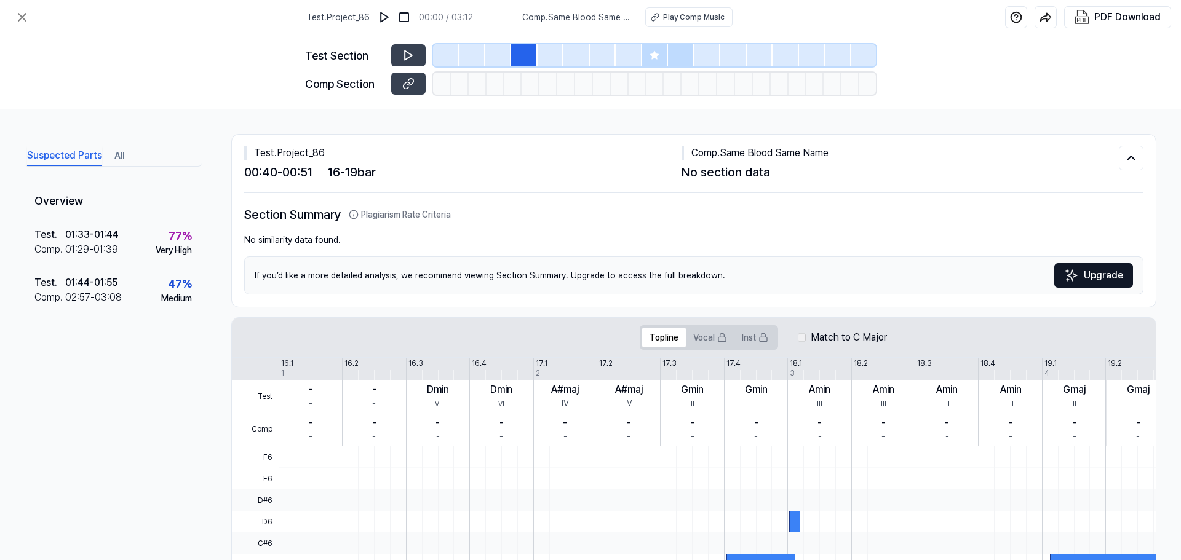
click at [581, 55] on div at bounding box center [577, 55] width 26 height 22
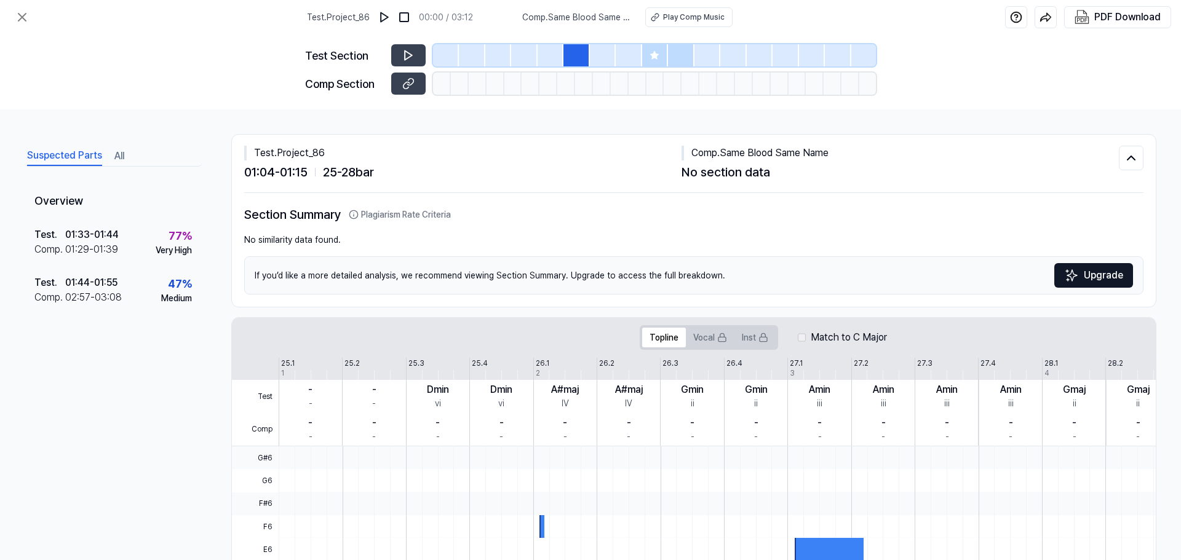
click at [548, 55] on div at bounding box center [551, 55] width 26 height 22
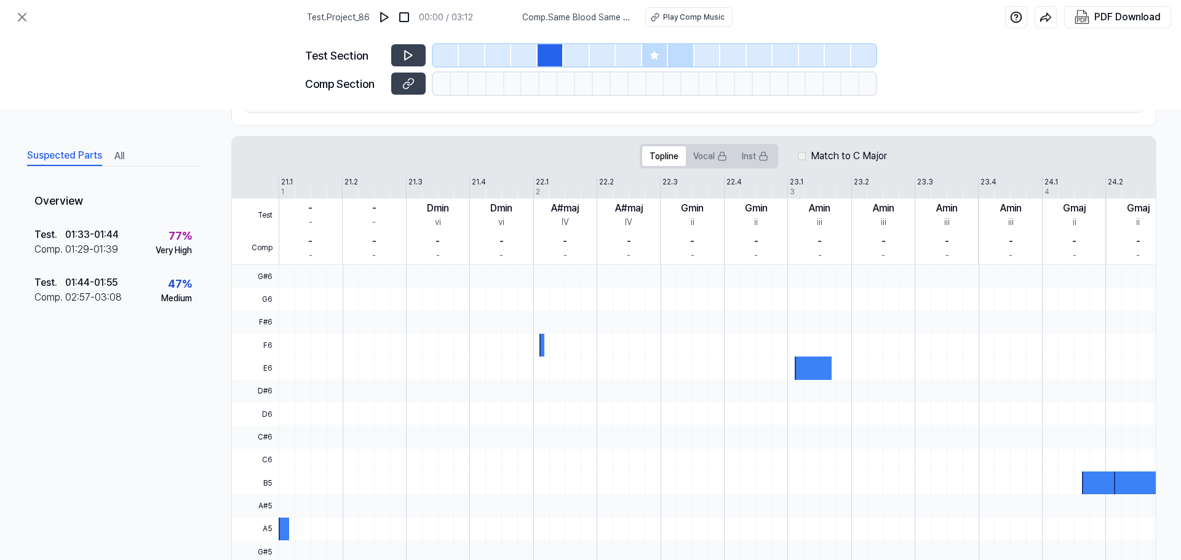
scroll to position [246, 0]
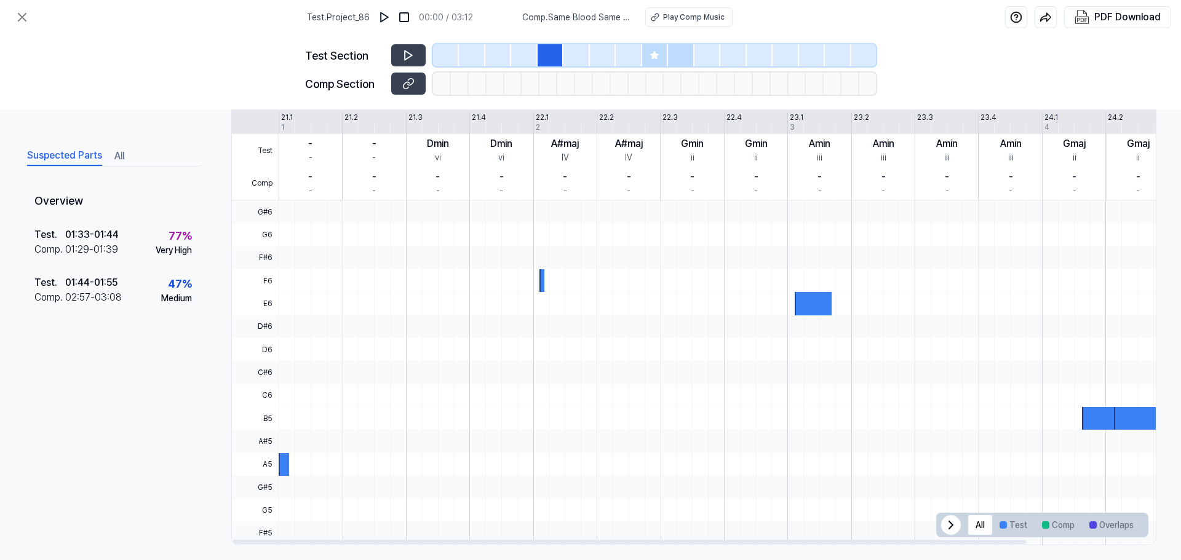
click at [807, 300] on div at bounding box center [813, 303] width 37 height 23
click at [795, 300] on div at bounding box center [813, 303] width 37 height 23
click at [503, 265] on div at bounding box center [786, 258] width 1016 height 23
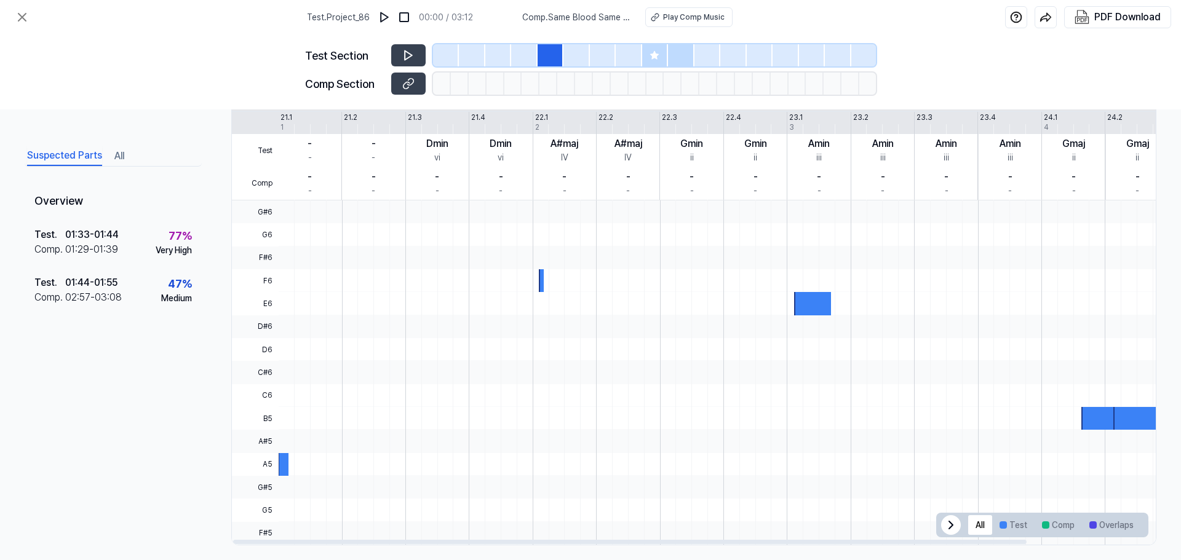
click at [523, 267] on div at bounding box center [786, 258] width 1016 height 23
drag, startPoint x: 528, startPoint y: 267, endPoint x: 624, endPoint y: 273, distance: 96.1
click at [624, 201] on div at bounding box center [787, 201] width 1016 height 0
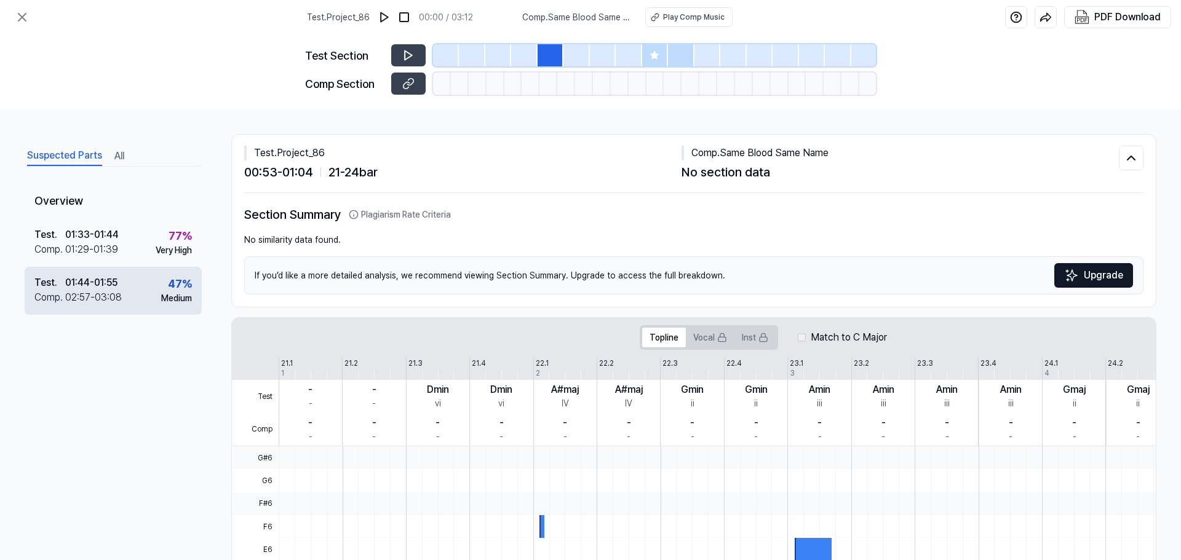
click at [53, 279] on div "Test ." at bounding box center [49, 283] width 31 height 15
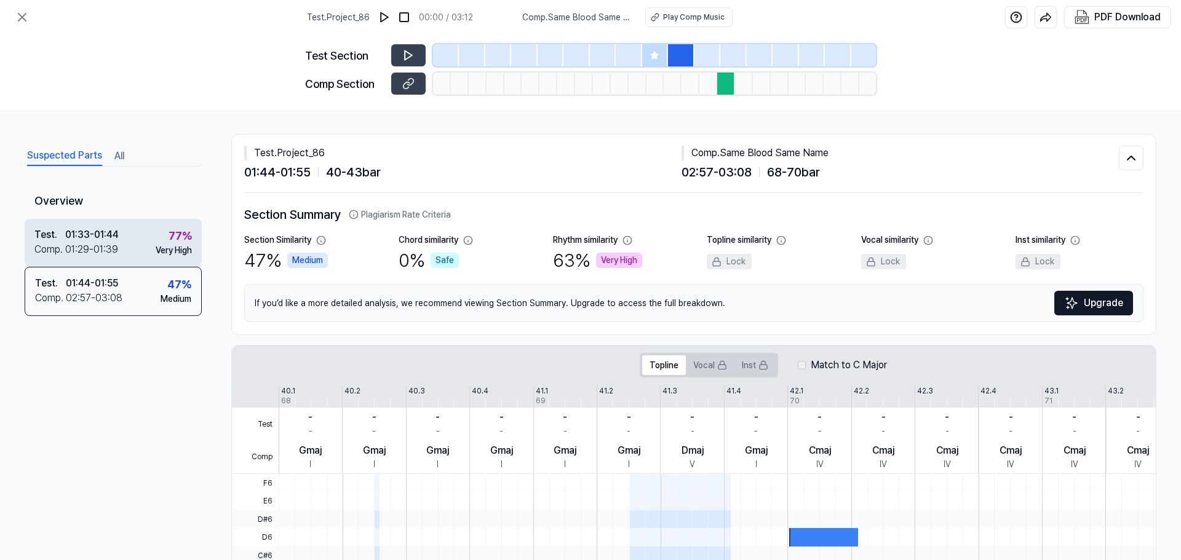
click at [71, 250] on div "01:29 - 01:39" at bounding box center [91, 249] width 53 height 15
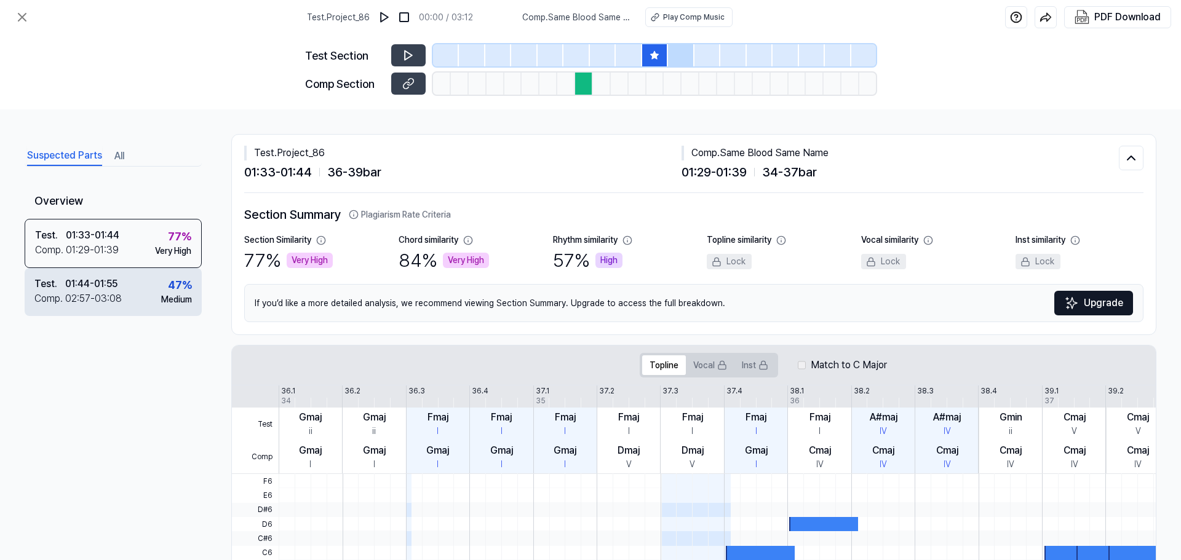
click at [81, 293] on div "02:57 - 03:08" at bounding box center [93, 299] width 57 height 15
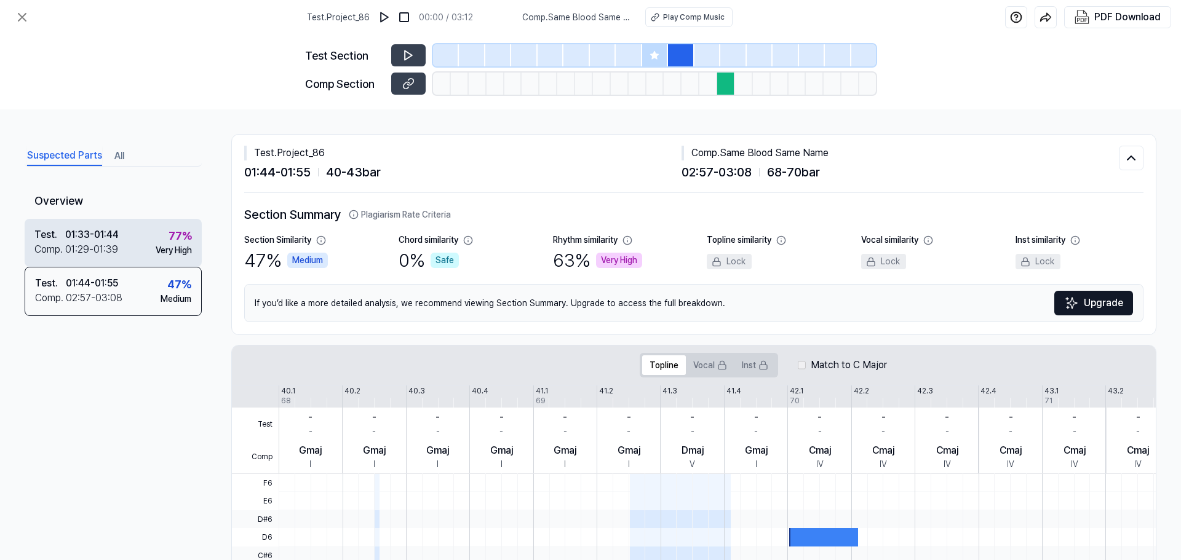
click at [90, 263] on div "Test . 01:33 - 01:44 Comp . 01:29 - 01:39 77 % Very High" at bounding box center [113, 243] width 177 height 48
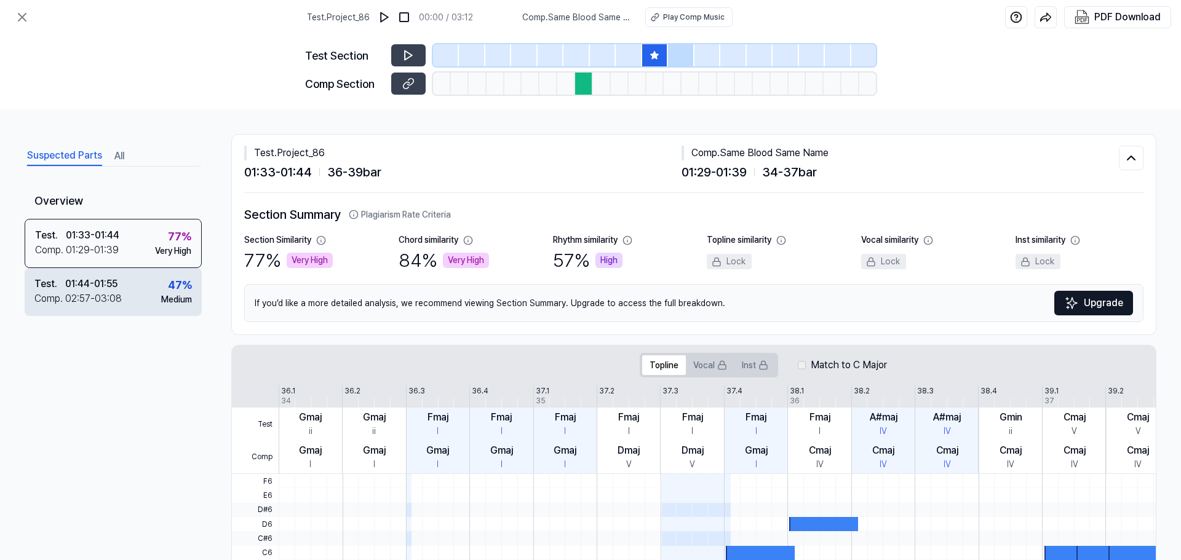
click at [146, 290] on div "Test . 01:44 - 01:55 Comp . 02:57 - 03:08 47 % Medium" at bounding box center [113, 292] width 177 height 48
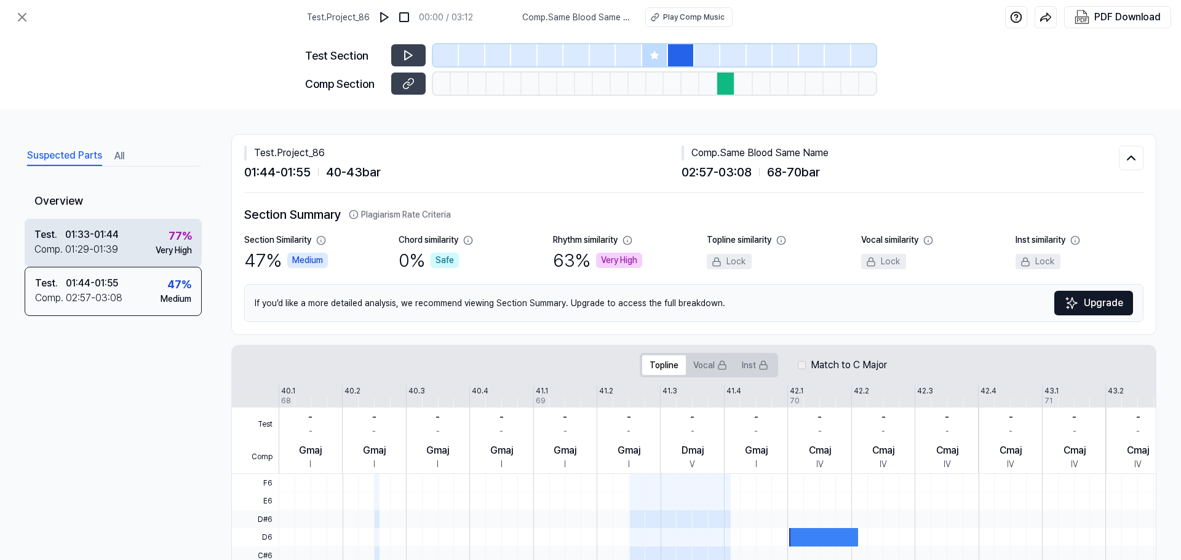
click at [145, 257] on div "Test . 01:33 - 01:44 Comp . 01:29 - 01:39 77 % Very High" at bounding box center [113, 243] width 177 height 48
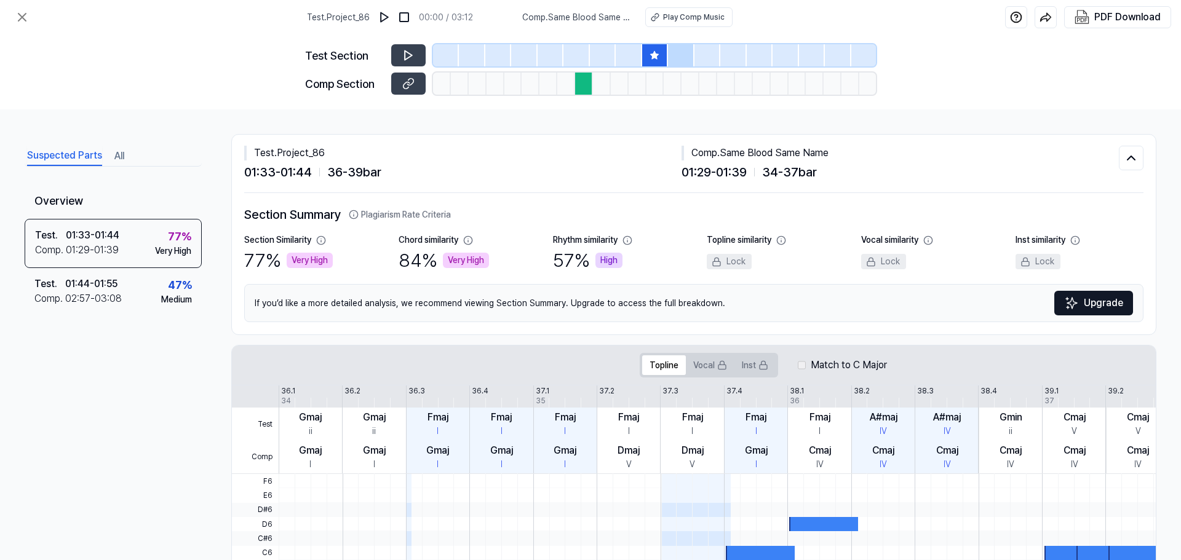
scroll to position [246, 0]
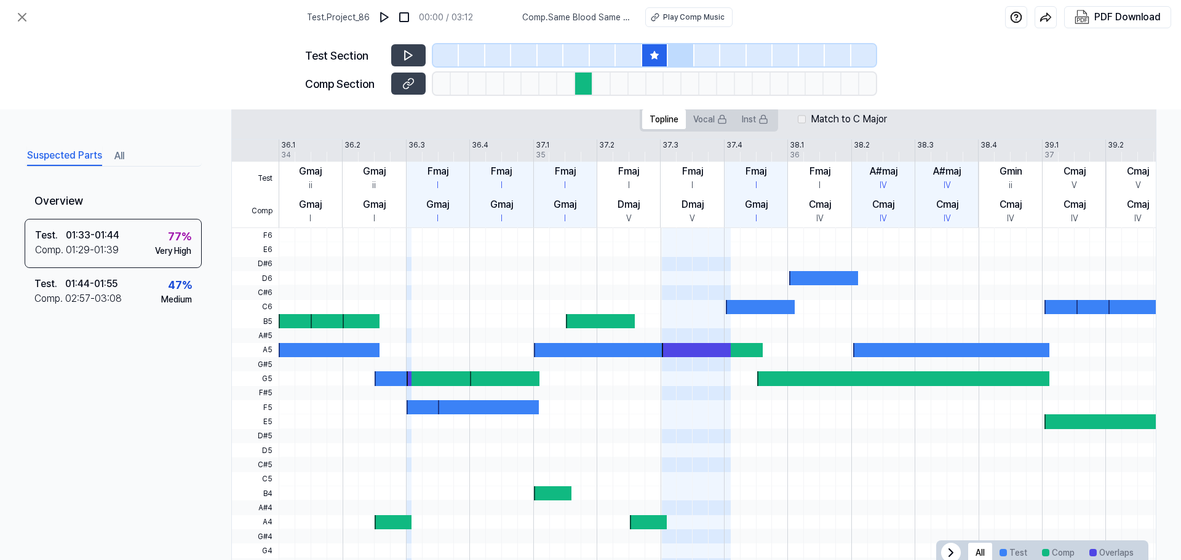
click at [684, 346] on div at bounding box center [696, 350] width 69 height 14
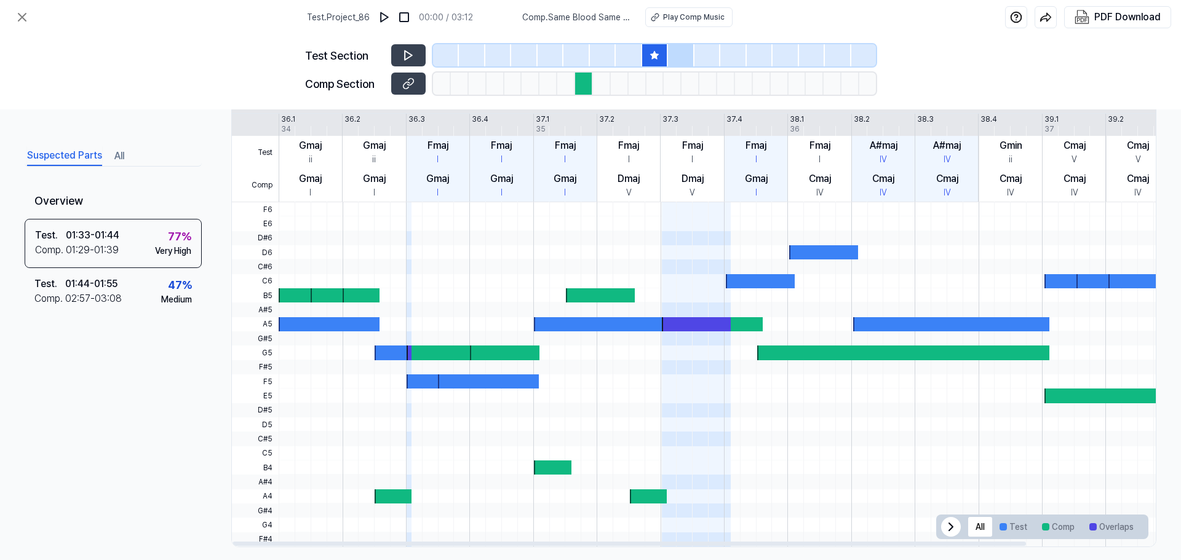
scroll to position [284, 0]
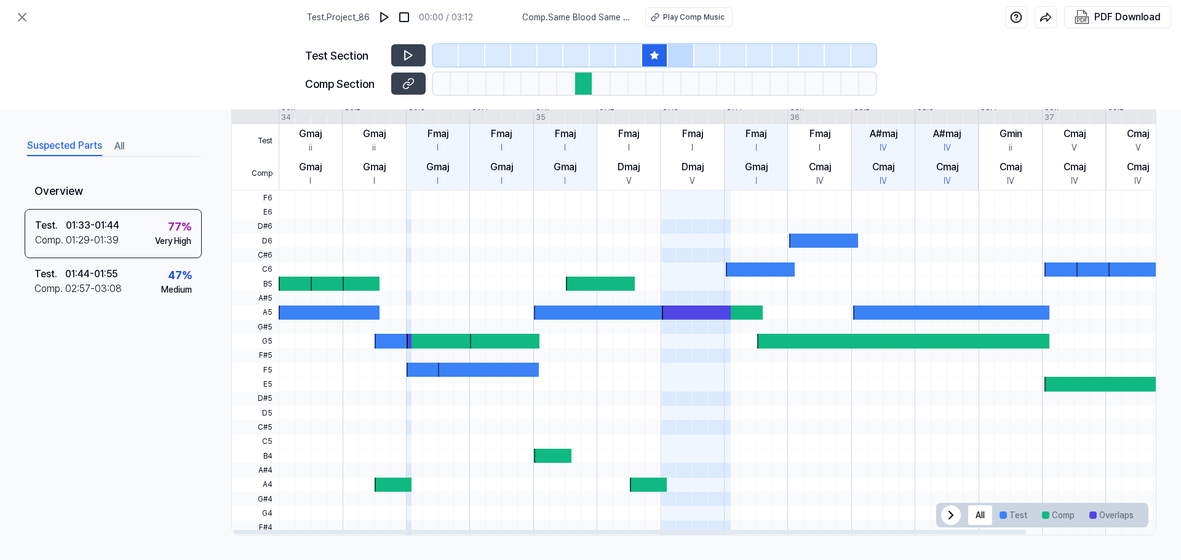
drag, startPoint x: 693, startPoint y: 352, endPoint x: 712, endPoint y: 353, distance: 18.5
click at [712, 353] on span at bounding box center [696, 356] width 69 height 14
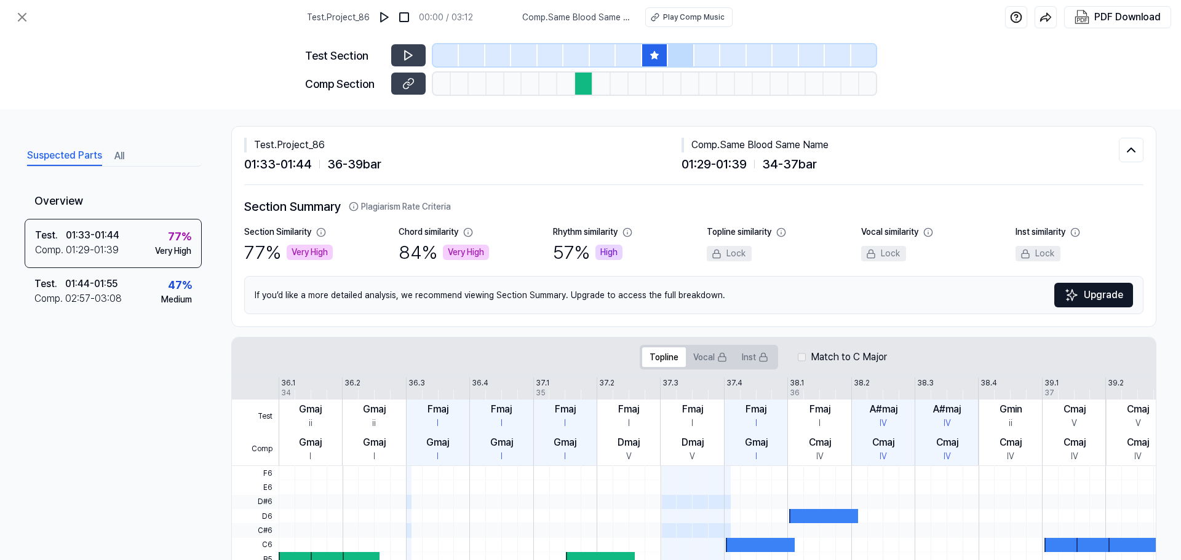
scroll to position [0, 0]
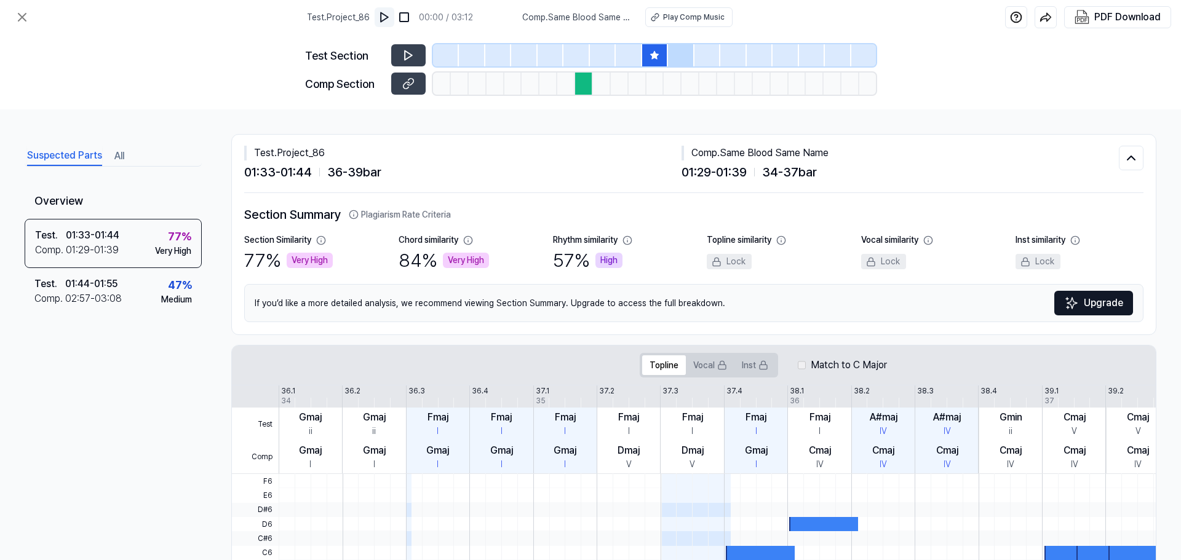
click at [389, 17] on img at bounding box center [384, 17] width 12 height 12
click at [22, 23] on icon at bounding box center [22, 17] width 15 height 15
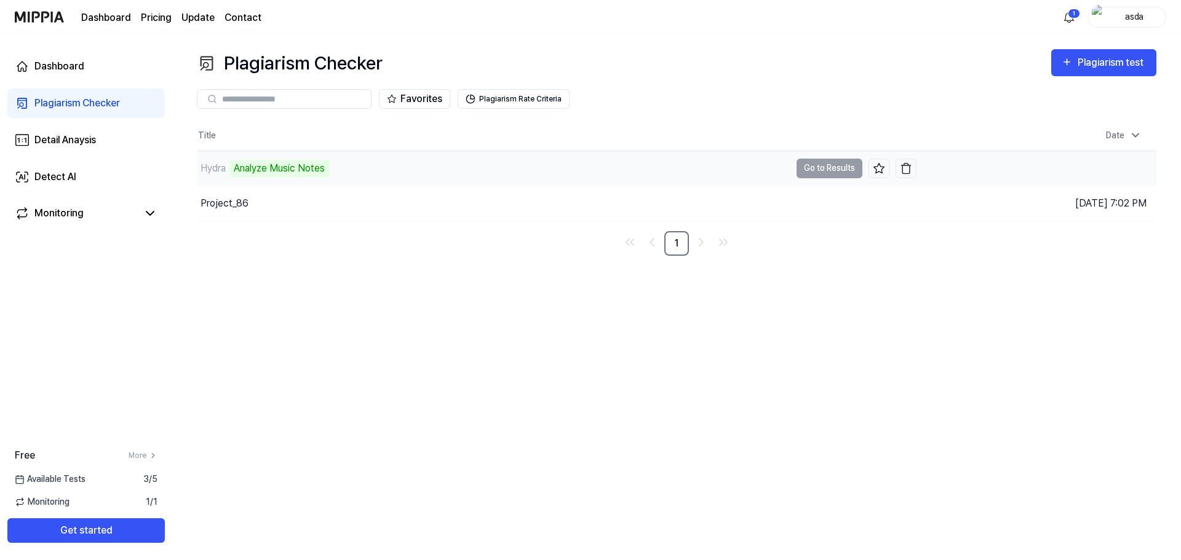
click at [268, 170] on div "Analyze Music Notes" at bounding box center [279, 168] width 101 height 17
